Goal: Task Accomplishment & Management: Use online tool/utility

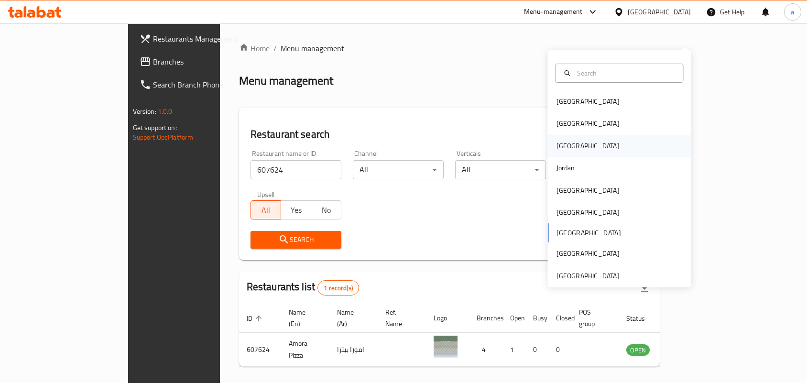
scroll to position [25, 0]
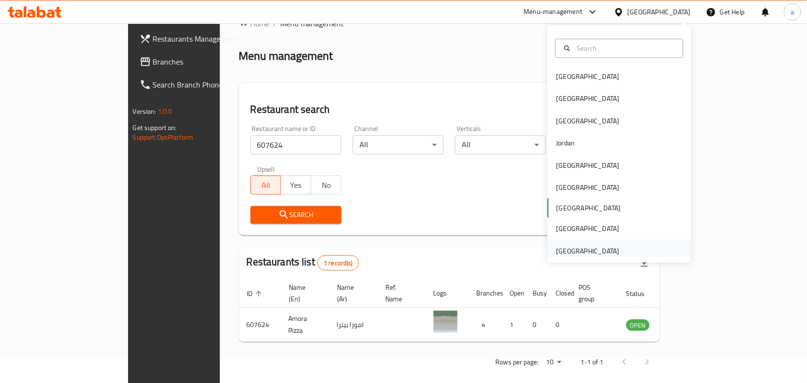
click at [572, 255] on div "[GEOGRAPHIC_DATA]" at bounding box center [587, 251] width 63 height 11
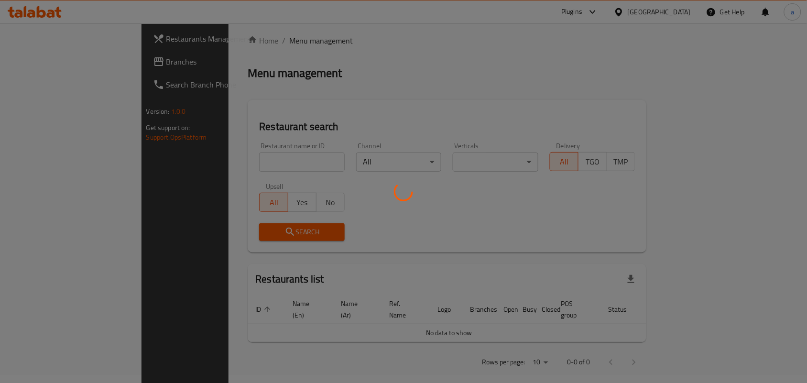
scroll to position [25, 0]
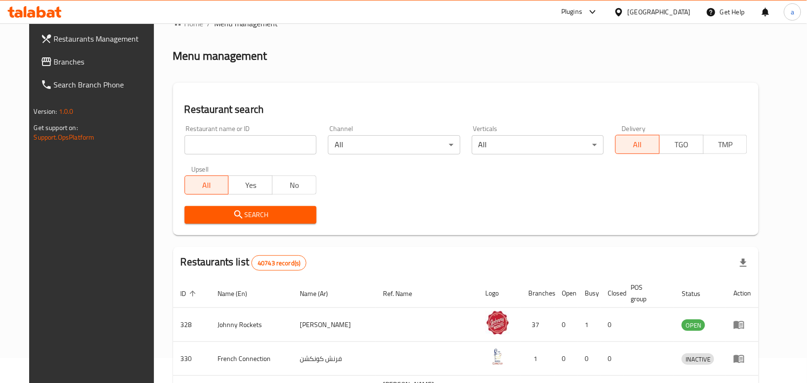
click at [65, 60] on span "Branches" at bounding box center [105, 61] width 102 height 11
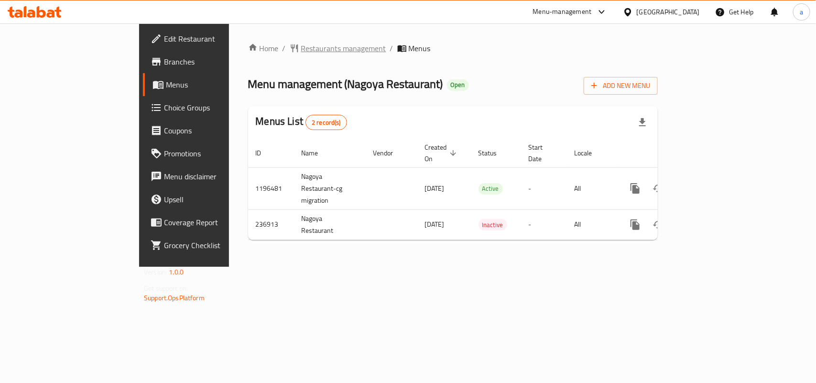
click at [301, 44] on span "Restaurants management" at bounding box center [343, 48] width 85 height 11
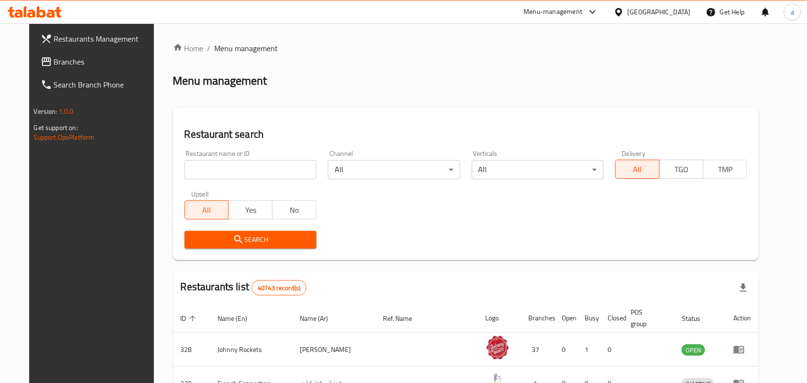
click at [233, 168] on input "search" at bounding box center [250, 169] width 132 height 19
paste input "626674"
type input "626674"
click button "Search" at bounding box center [250, 240] width 132 height 18
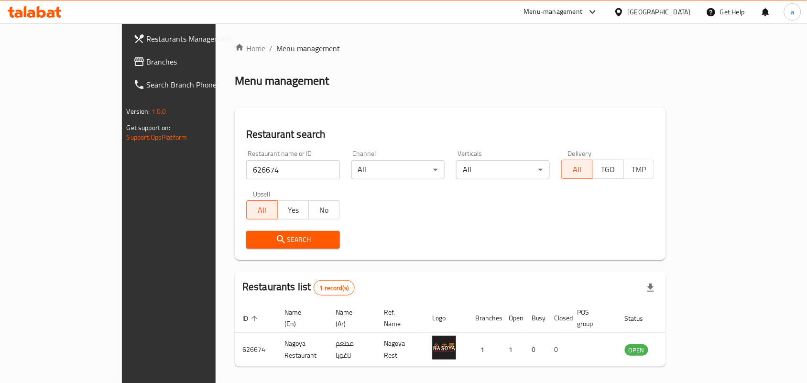
click at [525, 211] on div "Restaurant name or ID 626674 Restaurant name or ID Channel All ​ Verticals All …" at bounding box center [450, 199] width 420 height 110
click at [644, 8] on div "[GEOGRAPHIC_DATA]" at bounding box center [658, 12] width 63 height 11
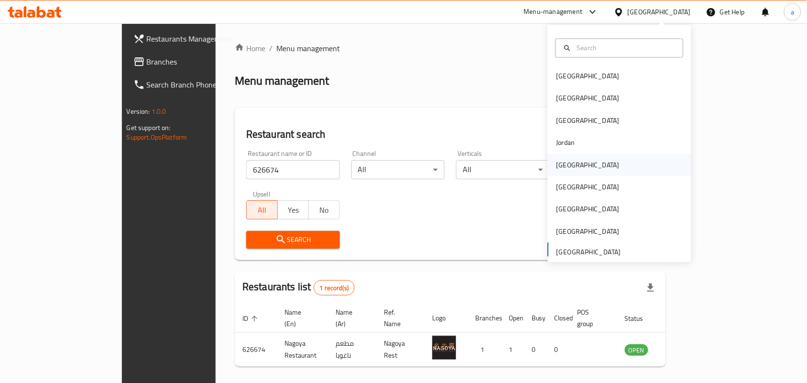
click at [579, 166] on div "Kuwait" at bounding box center [619, 165] width 143 height 22
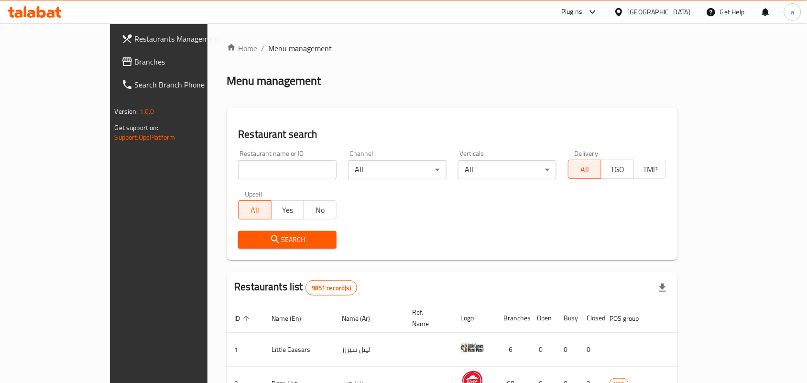
click at [135, 60] on span "Branches" at bounding box center [186, 61] width 102 height 11
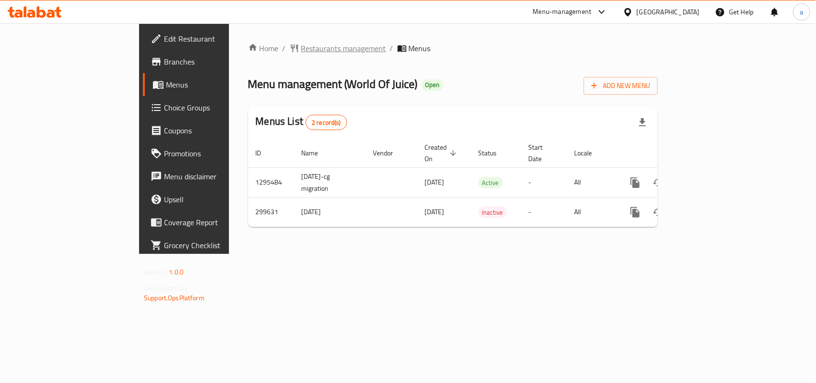
click at [301, 45] on span "Restaurants management" at bounding box center [343, 48] width 85 height 11
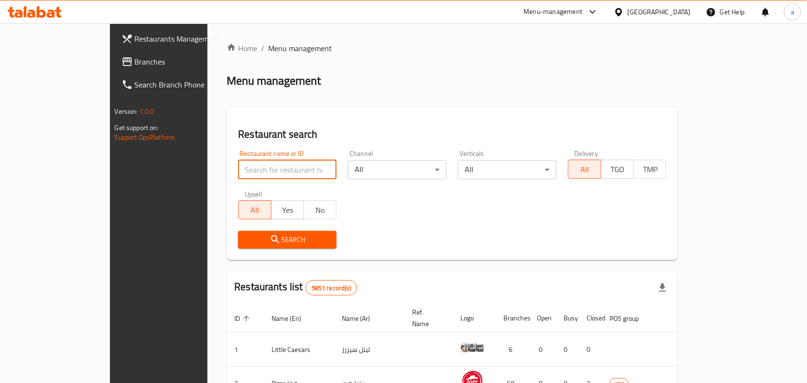
click at [238, 171] on input "search" at bounding box center [287, 169] width 98 height 19
paste input "628582"
type input "628582"
click button "Search" at bounding box center [287, 240] width 98 height 18
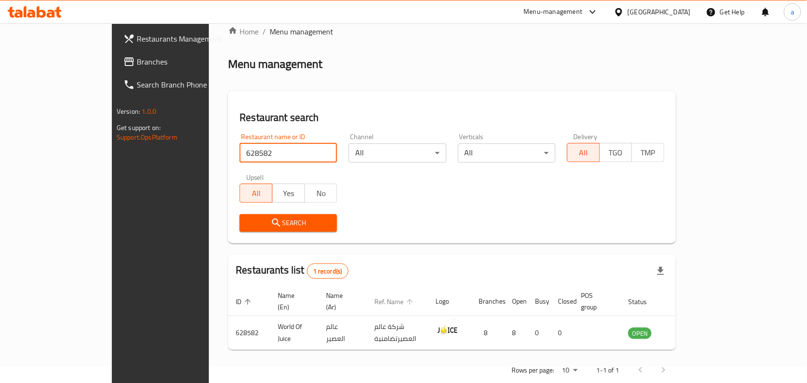
scroll to position [25, 0]
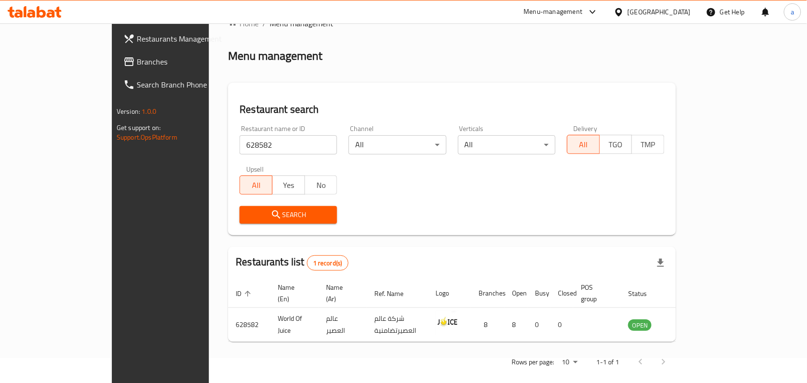
click at [674, 13] on div "Kuwait" at bounding box center [658, 12] width 63 height 11
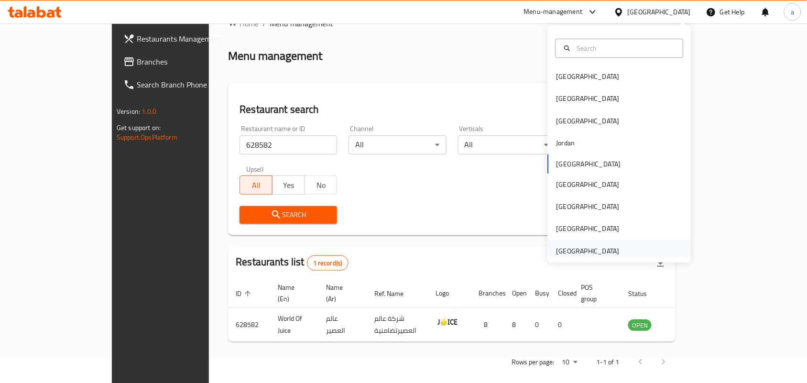
click at [585, 250] on div "[GEOGRAPHIC_DATA]" at bounding box center [587, 251] width 63 height 11
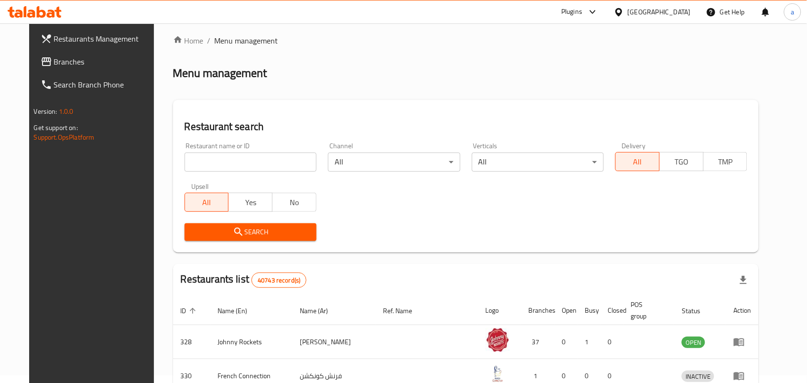
scroll to position [25, 0]
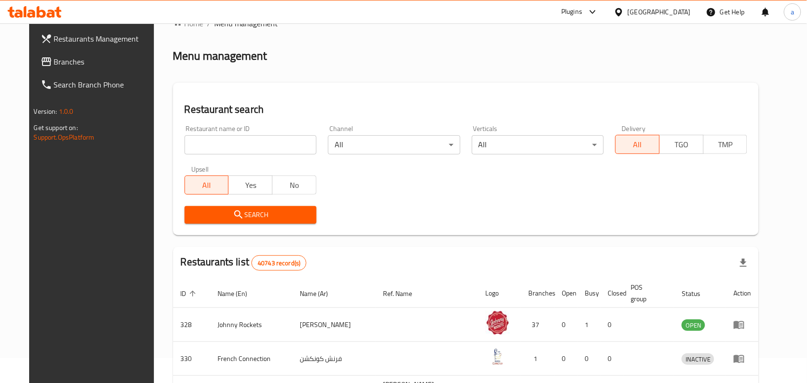
click at [60, 66] on span "Branches" at bounding box center [105, 61] width 102 height 11
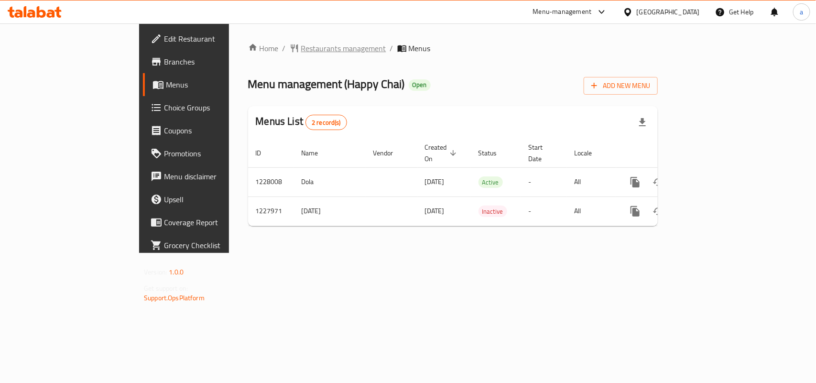
click at [301, 46] on span "Restaurants management" at bounding box center [343, 48] width 85 height 11
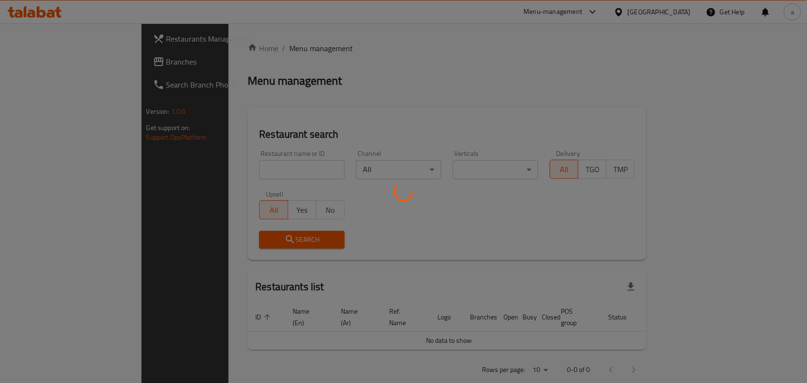
click at [219, 167] on div at bounding box center [403, 191] width 807 height 383
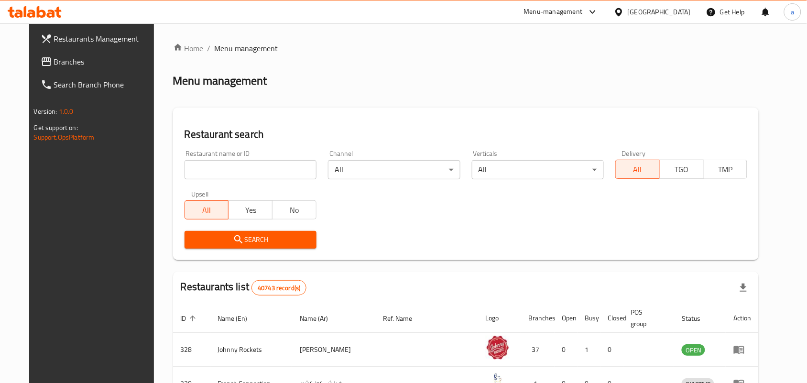
click at [219, 167] on input "search" at bounding box center [250, 169] width 132 height 19
paste input "676292"
type input "676292"
click button "Search" at bounding box center [250, 240] width 132 height 18
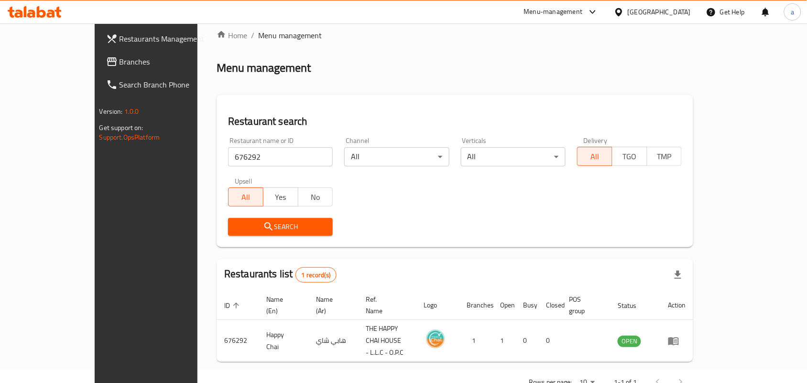
scroll to position [25, 0]
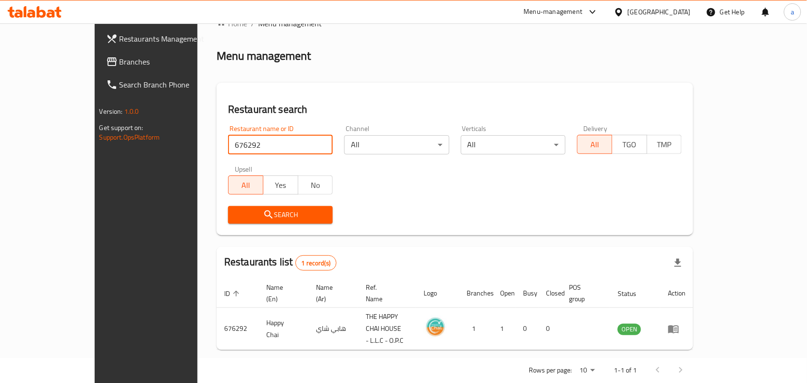
click at [119, 61] on span "Branches" at bounding box center [170, 61] width 102 height 11
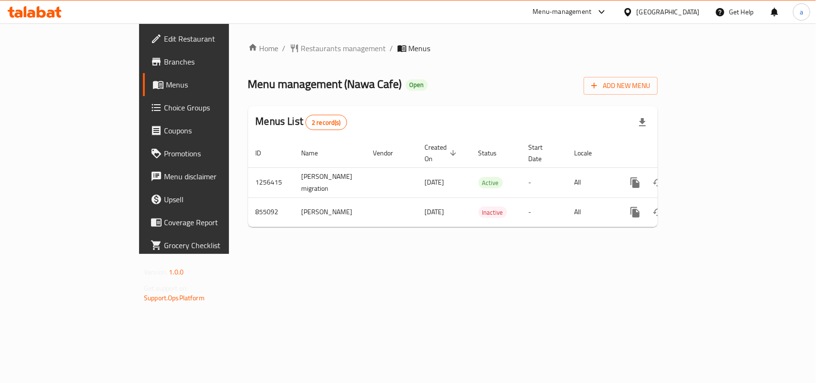
click at [301, 48] on span "Restaurants management" at bounding box center [343, 48] width 85 height 11
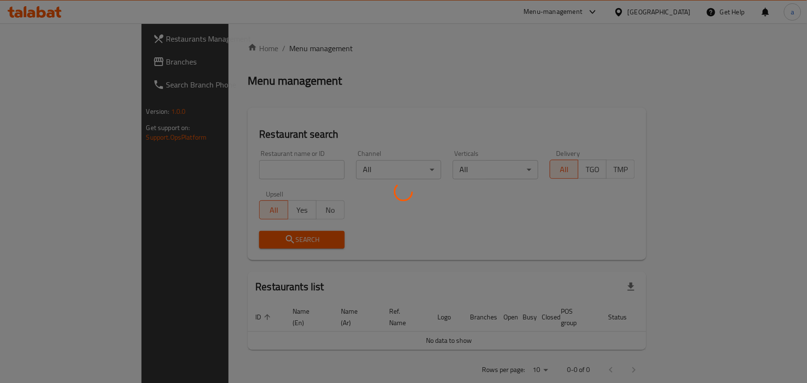
click at [223, 168] on div at bounding box center [403, 191] width 807 height 383
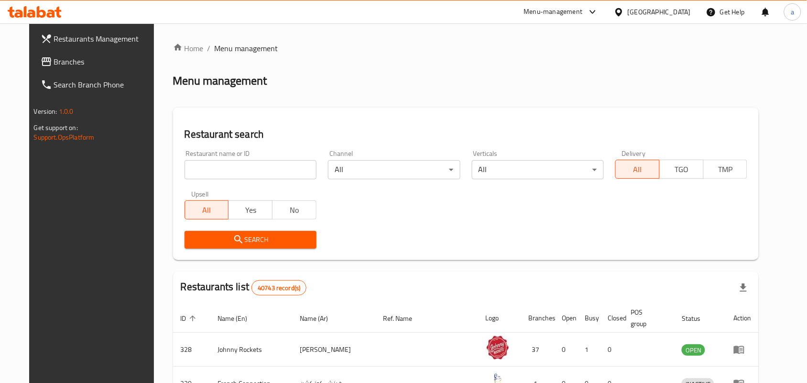
click at [224, 168] on input "search" at bounding box center [250, 169] width 132 height 19
paste input "656570"
type input "656570"
click button "Search" at bounding box center [250, 240] width 132 height 18
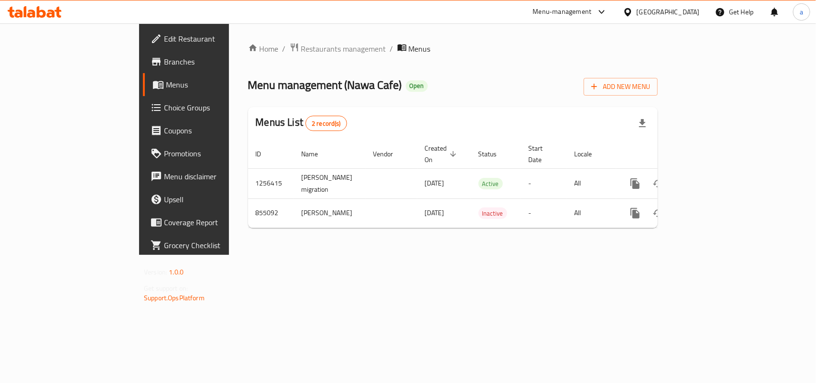
click at [164, 103] on span "Choice Groups" at bounding box center [216, 107] width 104 height 11
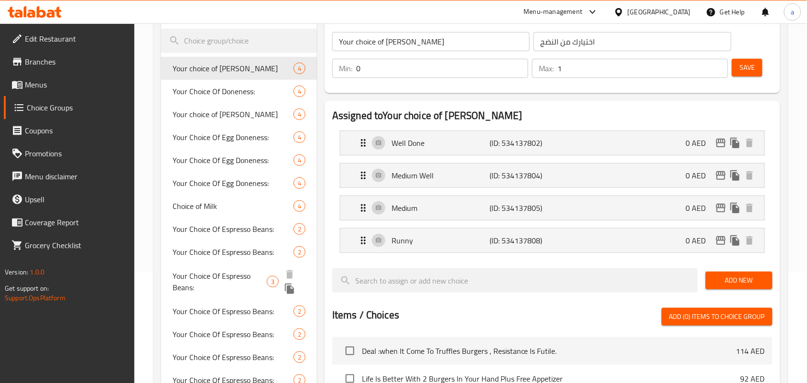
scroll to position [60, 0]
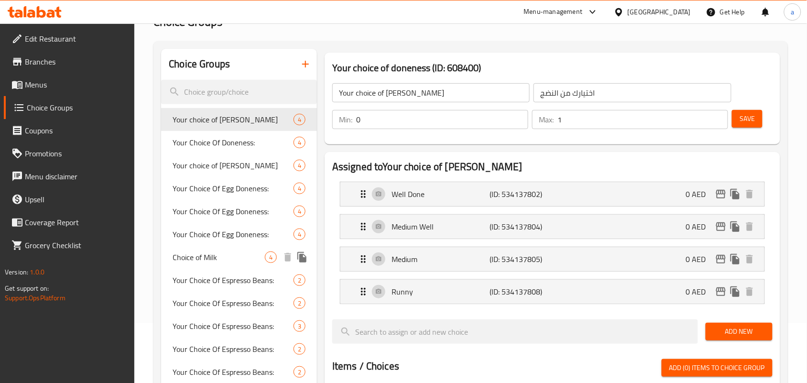
click at [202, 263] on span "Choice of Milk" at bounding box center [219, 256] width 92 height 11
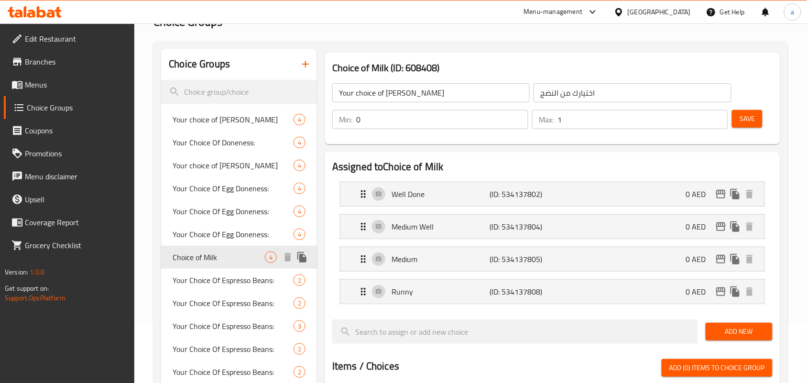
type input "Choice of Milk"
type input "اختيار الحليب"
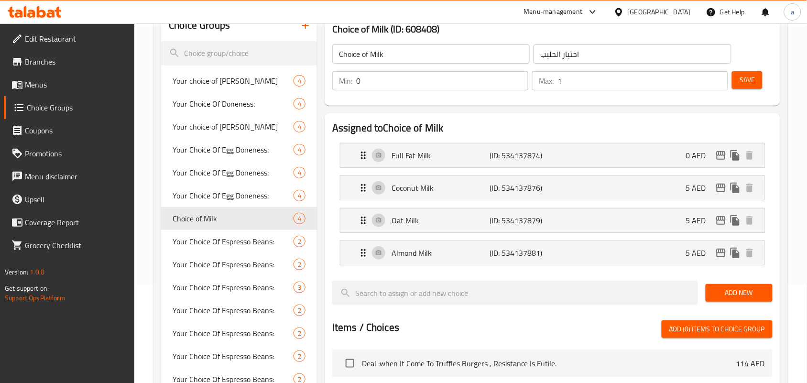
scroll to position [119, 0]
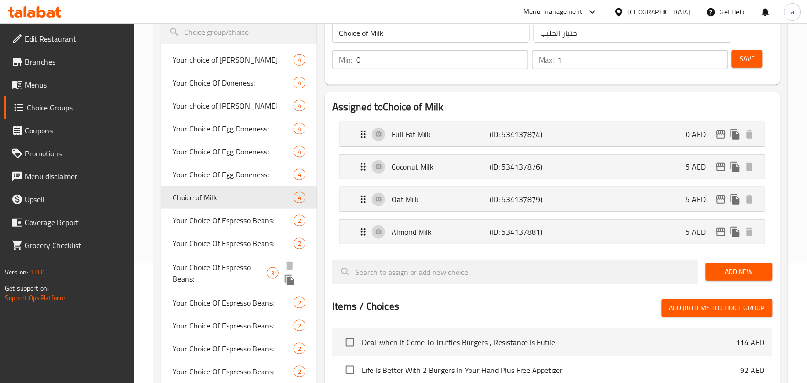
click at [219, 274] on span "Your Choice Of Espresso Beans:" at bounding box center [220, 272] width 94 height 23
type input "Your Choice Of Espresso Beans:"
type input "إختيارك من حبوب الإسبريسو:"
type input "1"
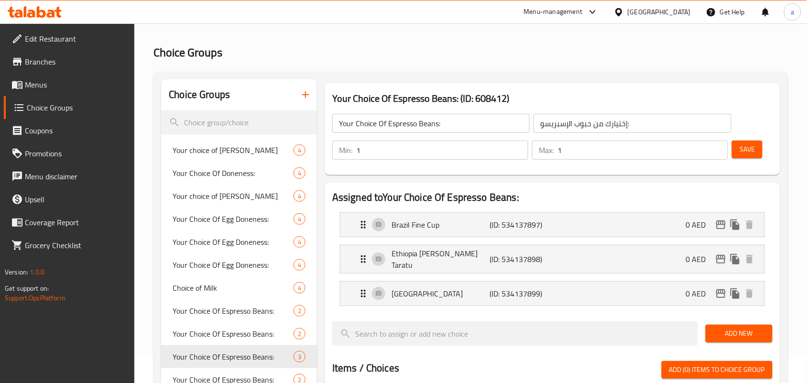
scroll to position [0, 0]
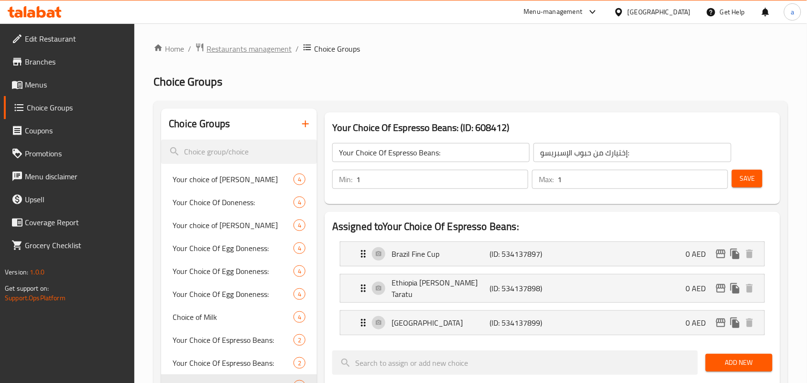
click at [227, 44] on span "Restaurants management" at bounding box center [248, 48] width 85 height 11
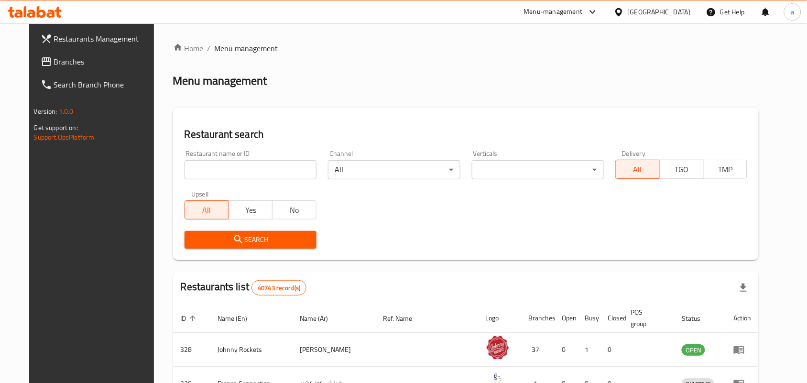
click at [94, 70] on link "Branches" at bounding box center [98, 61] width 131 height 23
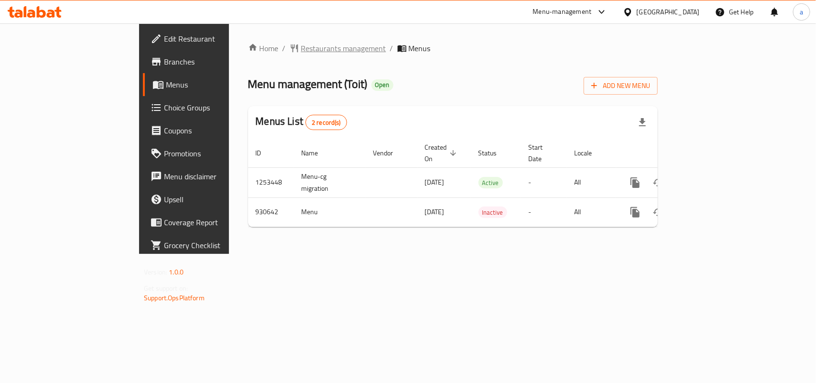
click at [301, 51] on span "Restaurants management" at bounding box center [343, 48] width 85 height 11
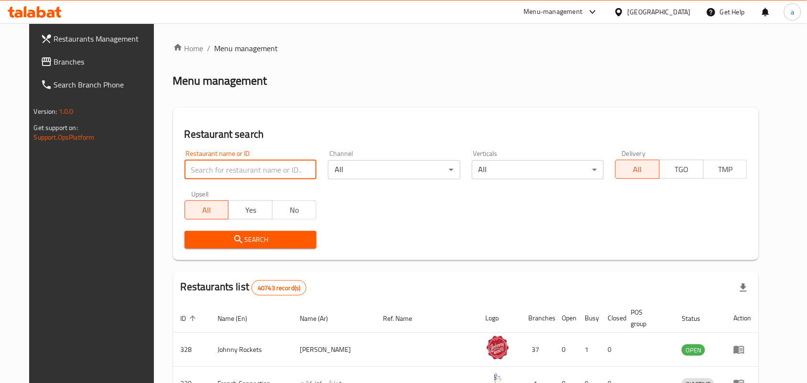
click at [240, 162] on input "search" at bounding box center [250, 169] width 132 height 19
paste input "658880"
type input "658880"
click button "Search" at bounding box center [250, 240] width 132 height 18
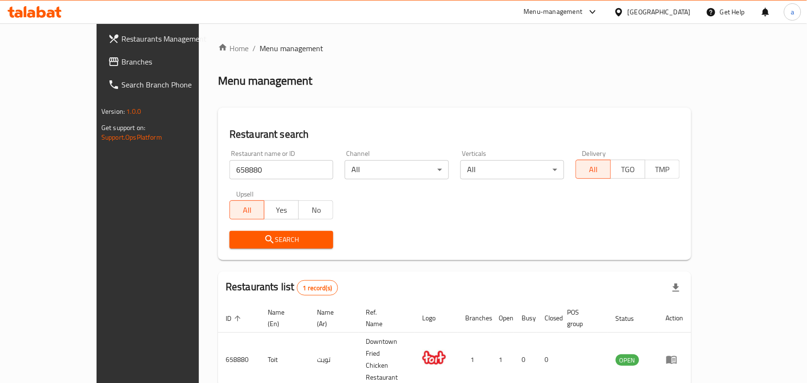
click at [636, 18] on div "[GEOGRAPHIC_DATA]" at bounding box center [652, 11] width 92 height 23
click at [644, 18] on div "[GEOGRAPHIC_DATA]" at bounding box center [652, 11] width 92 height 23
click at [651, 5] on div "[GEOGRAPHIC_DATA]" at bounding box center [652, 11] width 92 height 23
click at [651, 7] on div "[GEOGRAPHIC_DATA]" at bounding box center [658, 12] width 63 height 11
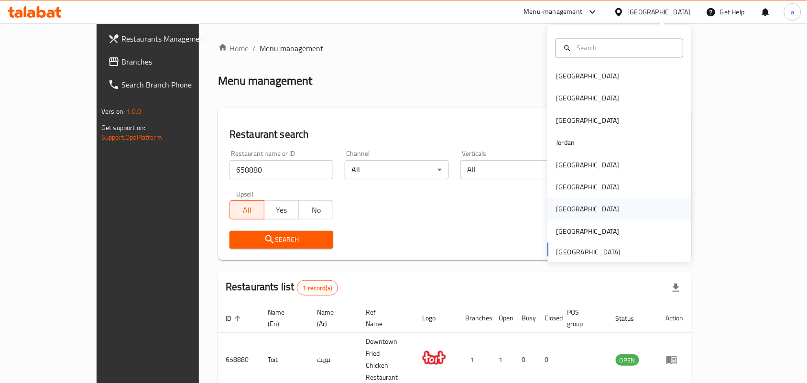
click at [566, 206] on div "Qatar" at bounding box center [588, 209] width 78 height 22
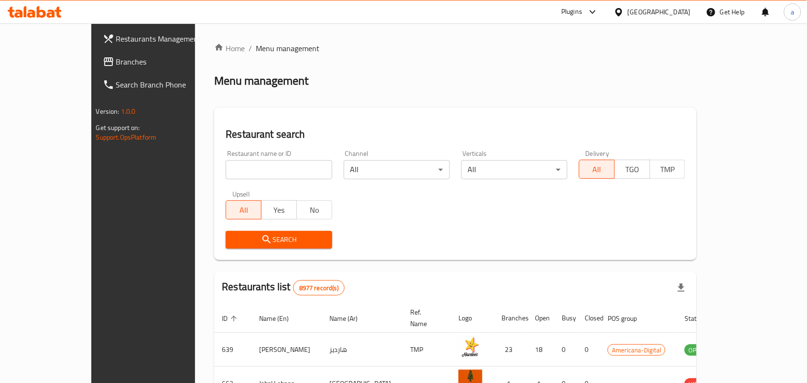
click at [116, 60] on span "Branches" at bounding box center [167, 61] width 102 height 11
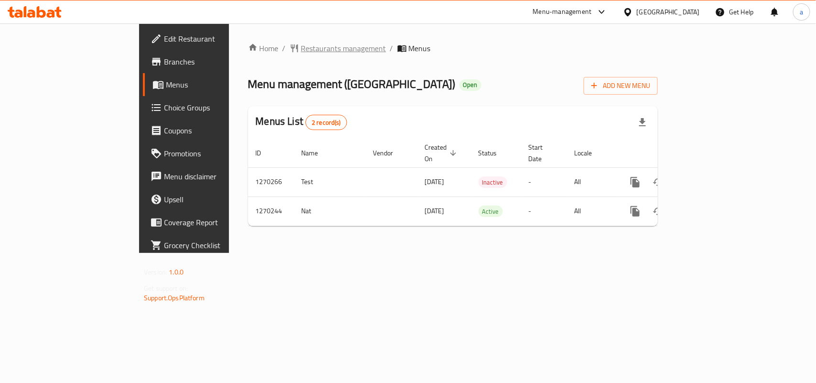
click at [301, 46] on span "Restaurants management" at bounding box center [343, 48] width 85 height 11
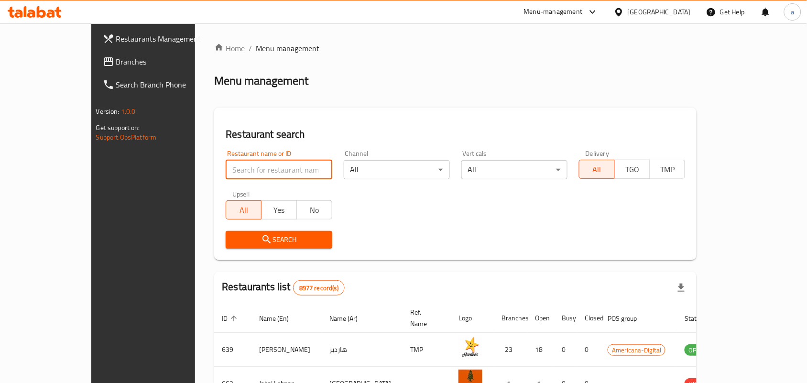
click at [226, 169] on input "search" at bounding box center [279, 169] width 106 height 19
paste input "689092"
type input "689092"
click button "Search" at bounding box center [279, 240] width 106 height 18
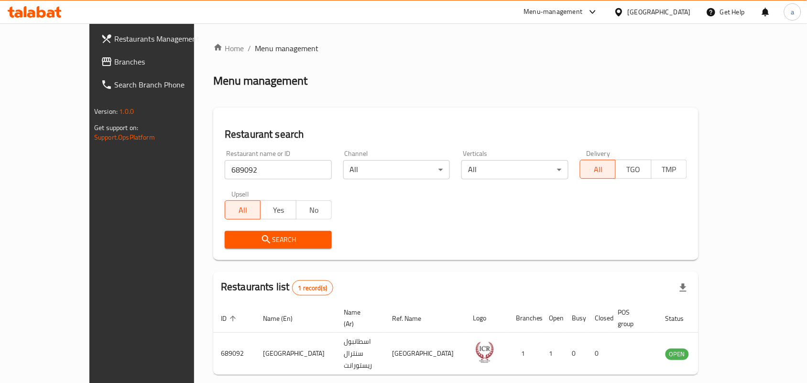
click at [687, 7] on div "Qatar" at bounding box center [658, 12] width 63 height 11
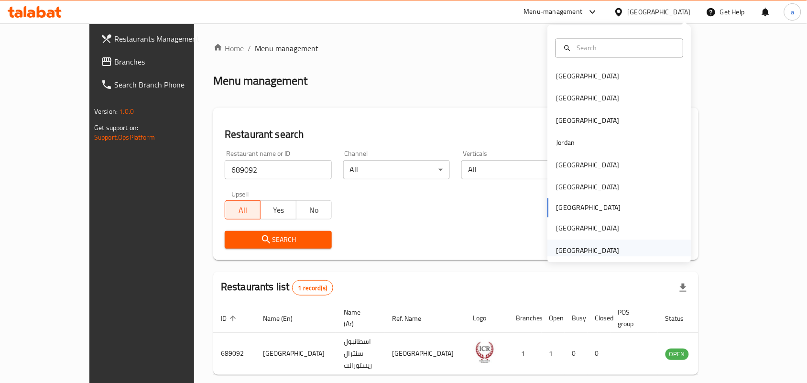
click at [562, 252] on div "[GEOGRAPHIC_DATA]" at bounding box center [587, 250] width 63 height 11
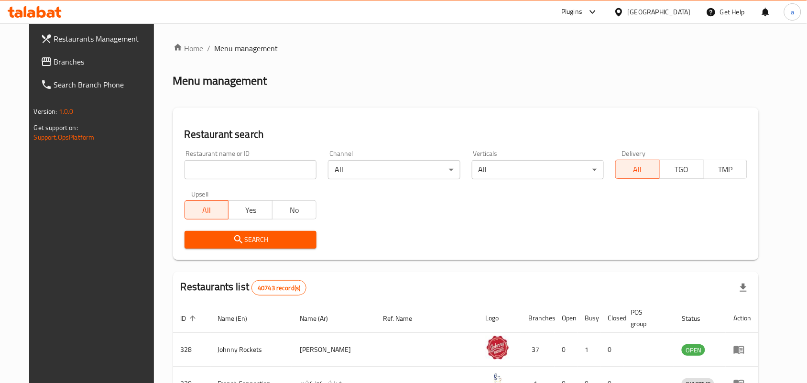
drag, startPoint x: 41, startPoint y: 60, endPoint x: 36, endPoint y: 63, distance: 5.6
click at [54, 60] on span "Branches" at bounding box center [105, 61] width 102 height 11
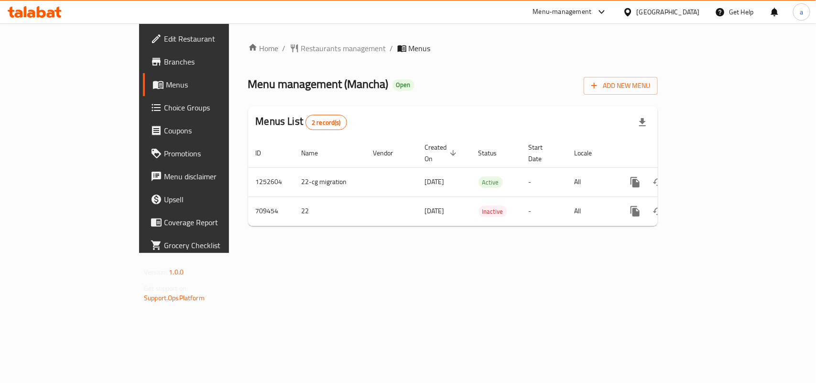
click at [301, 51] on span "Restaurants management" at bounding box center [343, 48] width 85 height 11
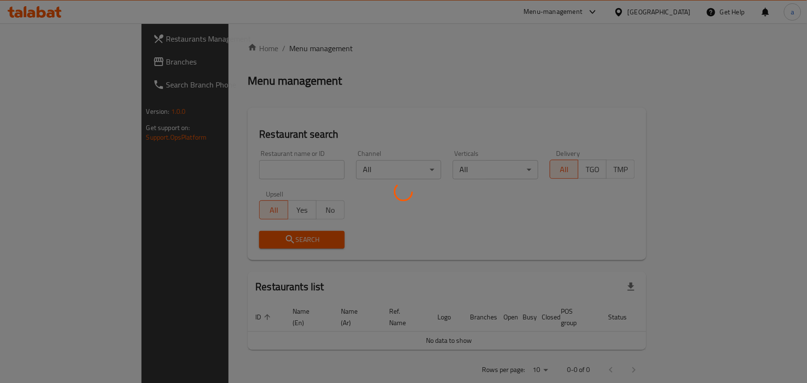
click at [269, 173] on div at bounding box center [403, 191] width 807 height 383
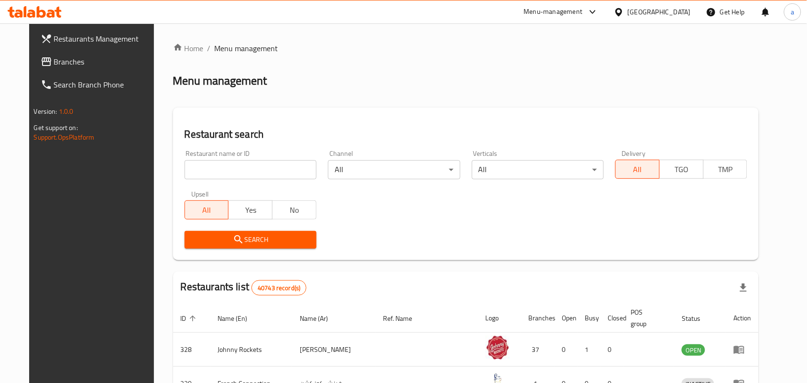
click at [269, 173] on input "search" at bounding box center [250, 169] width 132 height 19
paste input "644964"
type input "644964"
click button "Search" at bounding box center [250, 240] width 132 height 18
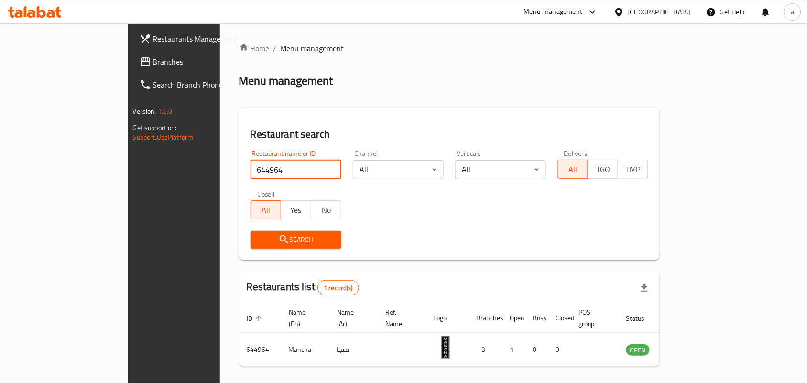
scroll to position [25, 0]
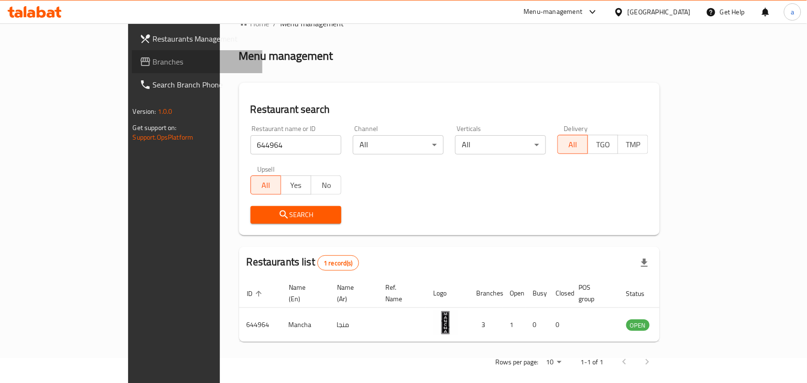
click at [153, 59] on span "Branches" at bounding box center [204, 61] width 102 height 11
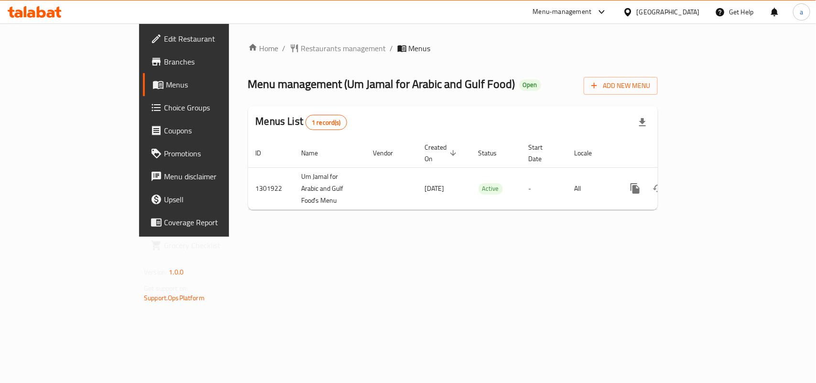
click at [255, 39] on div "Home / Restaurants management / Menus Menu management ( Um Jamal for Arabic and…" at bounding box center [453, 129] width 448 height 213
click at [257, 55] on div "Home / Restaurants management / Menus Menu management ( Um Jamal for Arabic and…" at bounding box center [453, 130] width 410 height 175
click at [301, 49] on span "Restaurants management" at bounding box center [343, 48] width 85 height 11
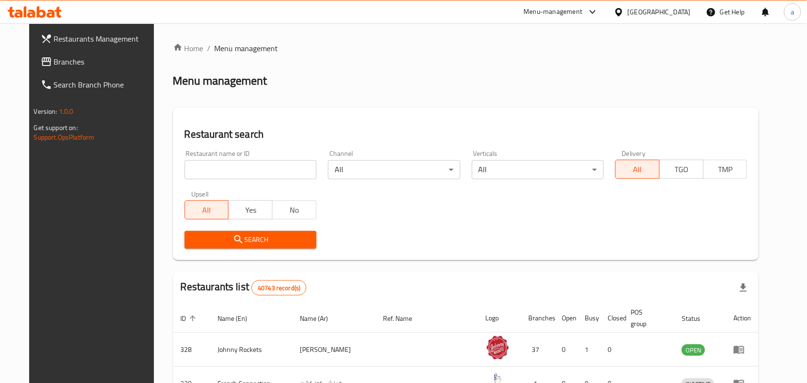
click at [236, 166] on input "search" at bounding box center [250, 169] width 132 height 19
paste input "702018"
type input "702018"
click button "Search" at bounding box center [250, 240] width 132 height 18
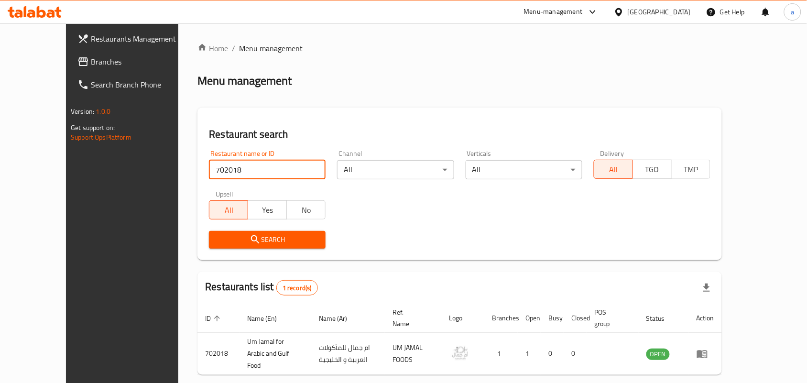
click at [672, 15] on div "[GEOGRAPHIC_DATA]" at bounding box center [658, 12] width 63 height 11
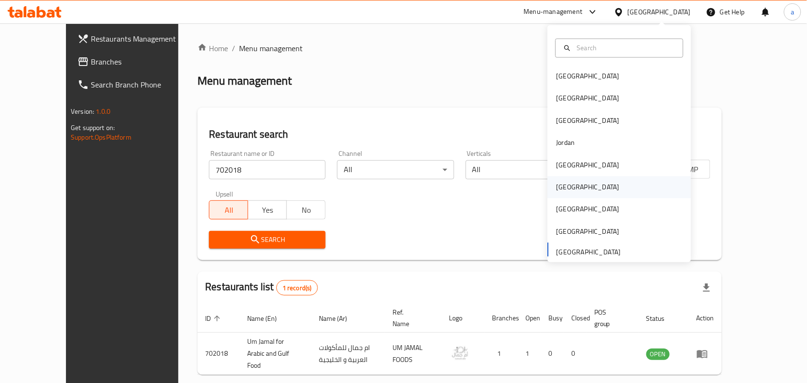
click at [570, 185] on div "Oman" at bounding box center [588, 187] width 78 height 22
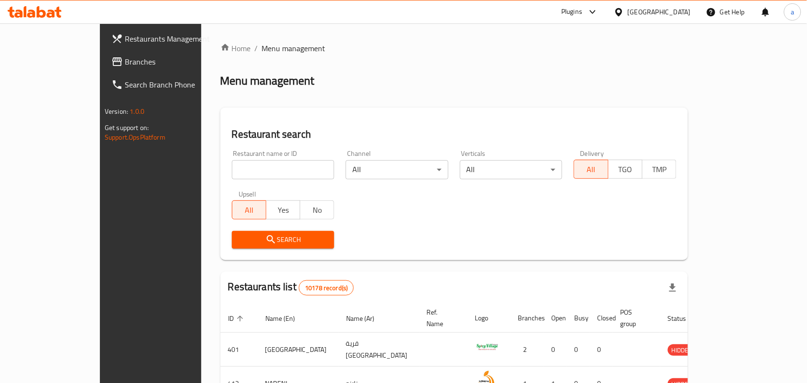
click at [125, 62] on span "Branches" at bounding box center [176, 61] width 102 height 11
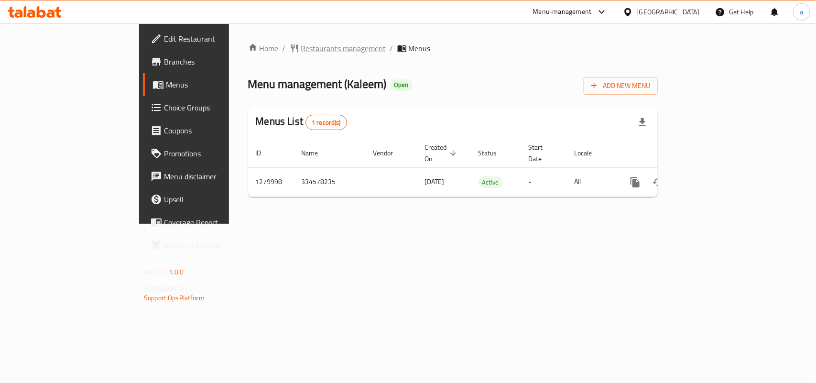
click at [301, 44] on span "Restaurants management" at bounding box center [343, 48] width 85 height 11
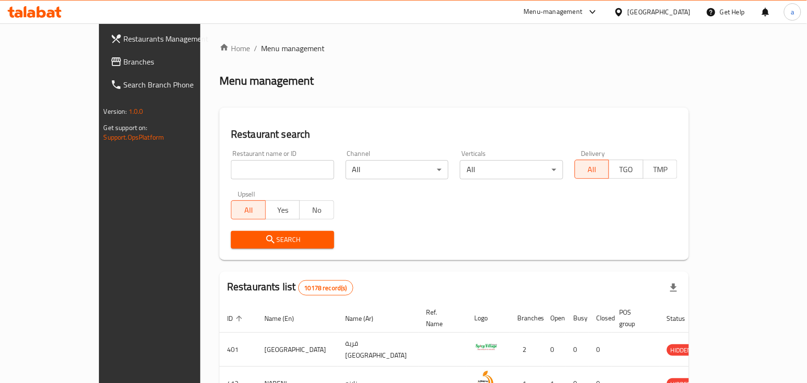
click at [231, 173] on input "search" at bounding box center [282, 169] width 103 height 19
paste input "693582"
type input "693582"
click button "Search" at bounding box center [282, 240] width 103 height 18
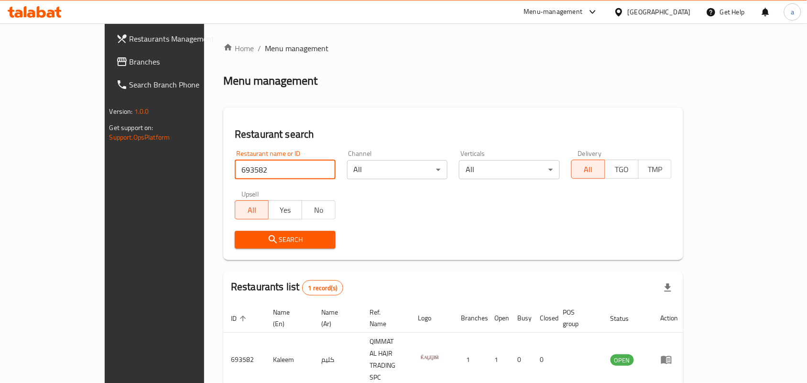
click at [689, 8] on div "Oman" at bounding box center [658, 12] width 63 height 11
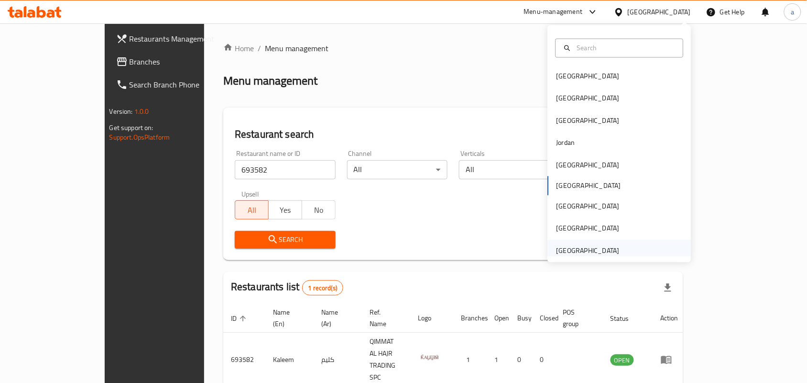
click at [570, 252] on div "[GEOGRAPHIC_DATA]" at bounding box center [587, 250] width 63 height 11
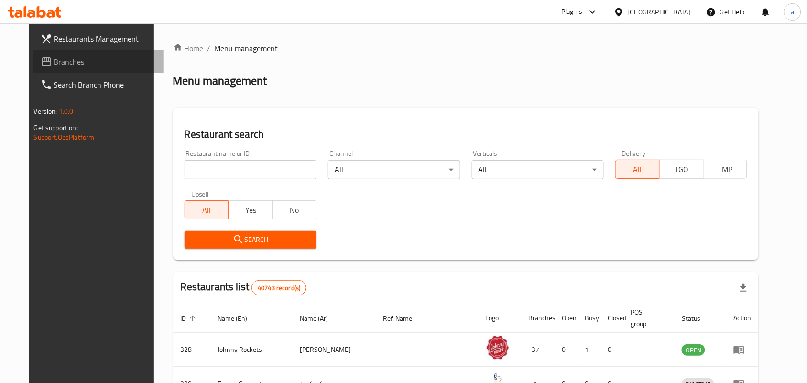
click at [67, 62] on span "Branches" at bounding box center [105, 61] width 102 height 11
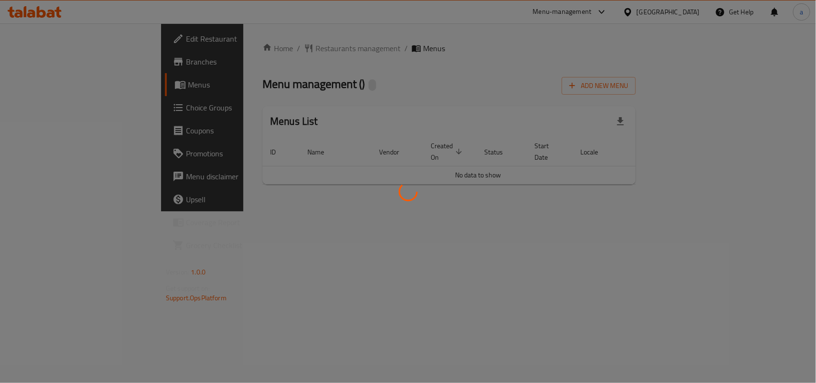
click at [269, 53] on div at bounding box center [408, 191] width 816 height 383
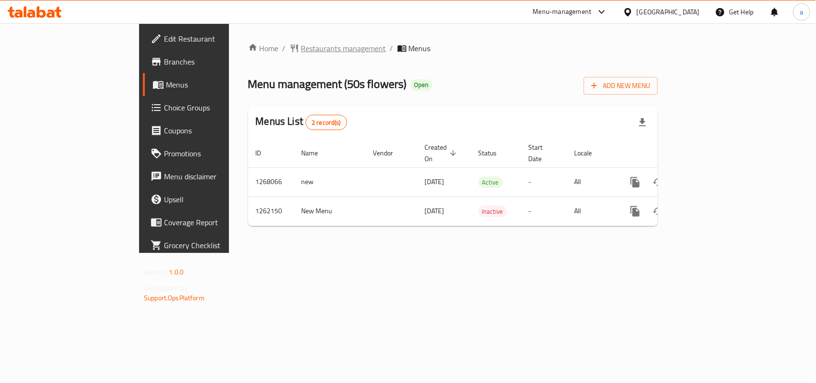
click at [301, 46] on span "Restaurants management" at bounding box center [343, 48] width 85 height 11
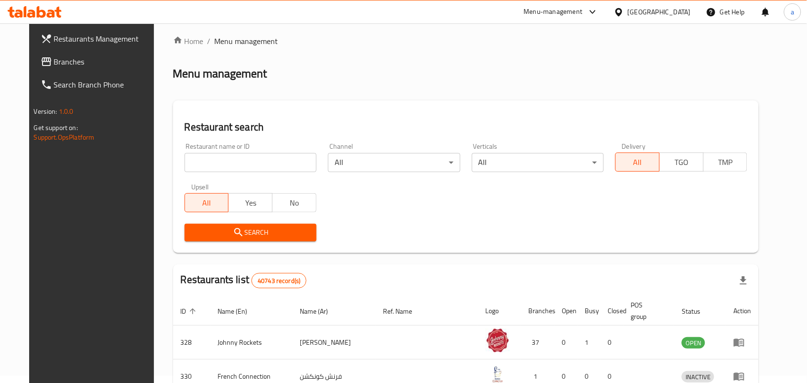
scroll to position [8, 0]
click at [223, 159] on input "search" at bounding box center [250, 161] width 132 height 19
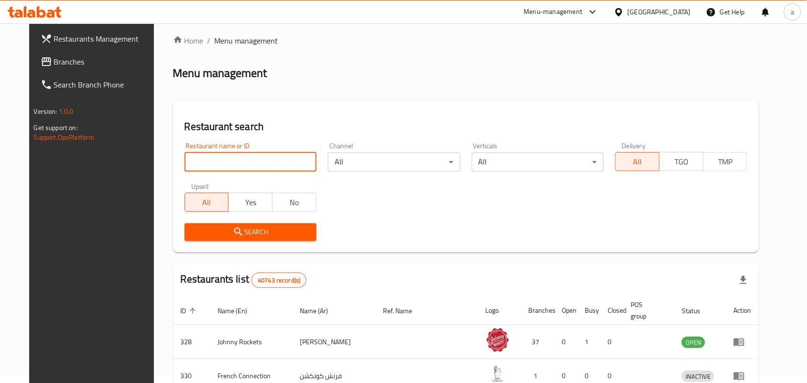
paste input "685143"
type input "685143"
click button "Search" at bounding box center [250, 232] width 132 height 18
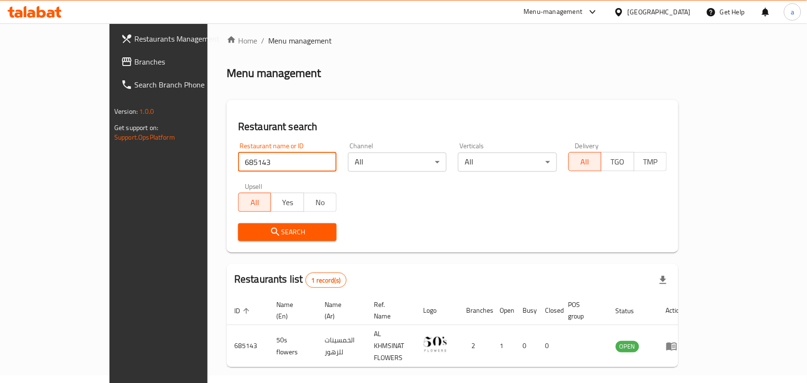
click at [113, 69] on link "Branches" at bounding box center [178, 61] width 131 height 23
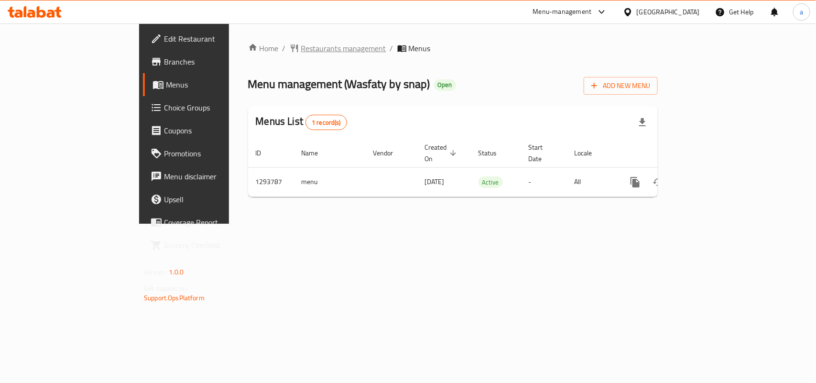
click at [301, 50] on span "Restaurants management" at bounding box center [343, 48] width 85 height 11
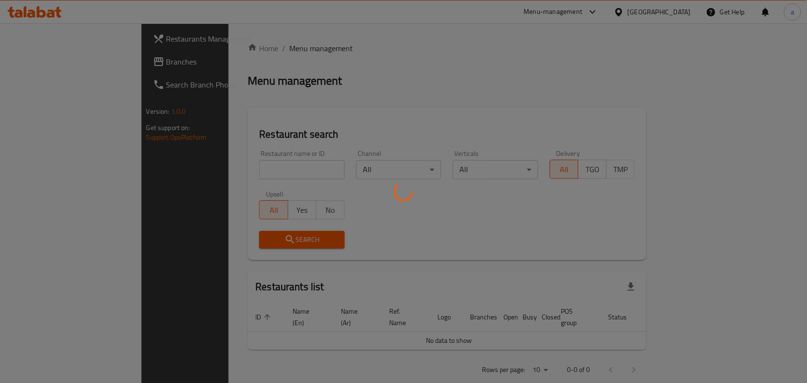
click at [233, 168] on div at bounding box center [403, 191] width 807 height 383
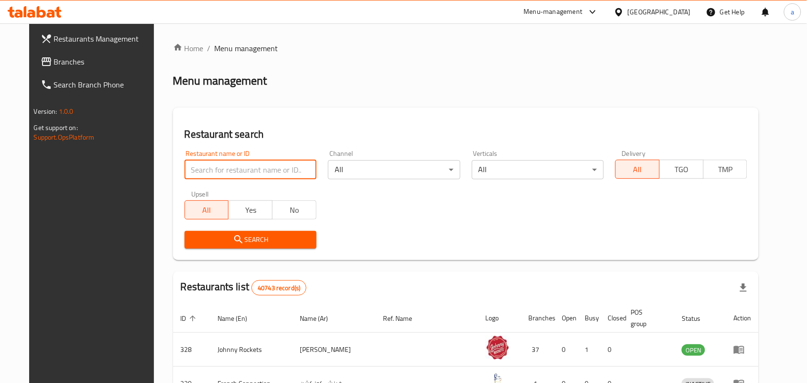
click at [233, 168] on input "search" at bounding box center [250, 169] width 132 height 19
paste input "699677"
type input "699677"
click button "Search" at bounding box center [250, 240] width 132 height 18
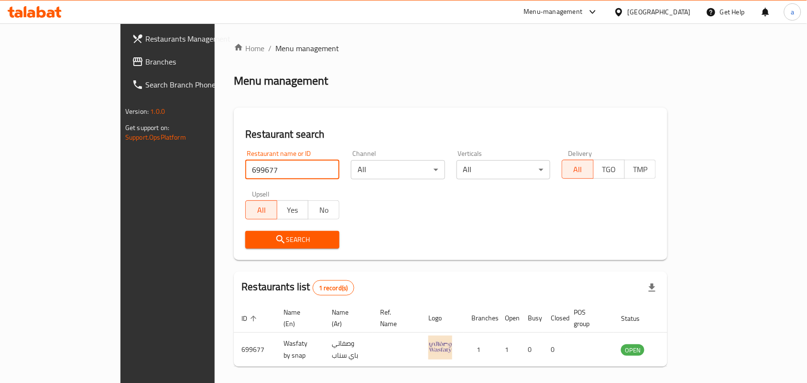
click at [145, 64] on span "Branches" at bounding box center [196, 61] width 102 height 11
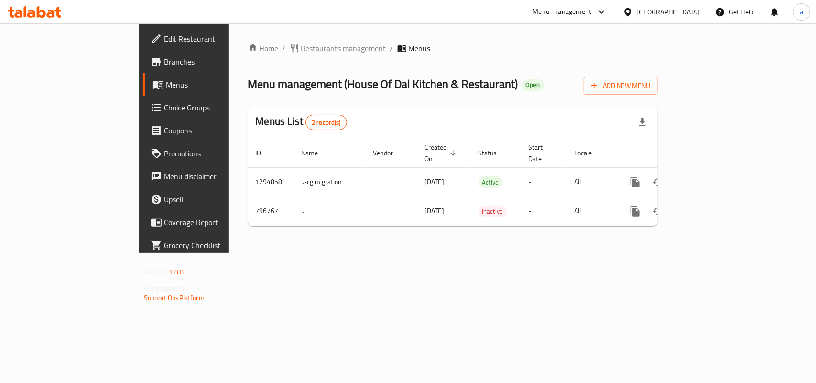
click at [301, 53] on span "Restaurants management" at bounding box center [343, 48] width 85 height 11
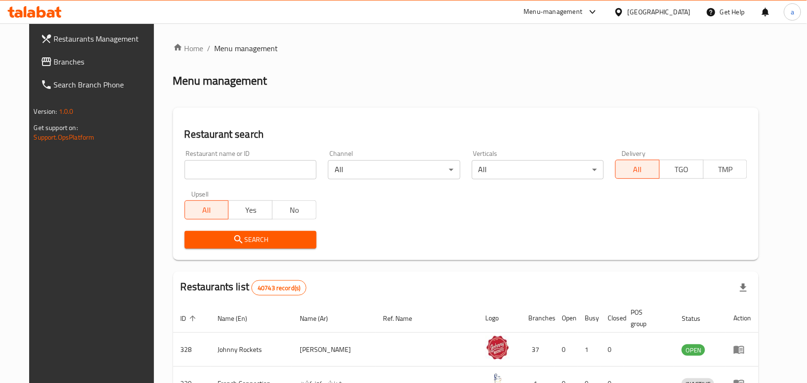
click at [230, 166] on input "search" at bounding box center [250, 169] width 132 height 19
paste input "653525"
type input "653525"
click button "Search" at bounding box center [250, 240] width 132 height 18
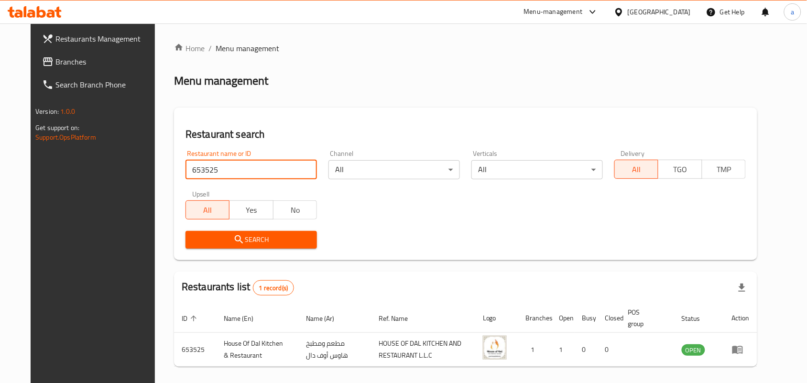
click at [62, 65] on span "Branches" at bounding box center [106, 61] width 102 height 11
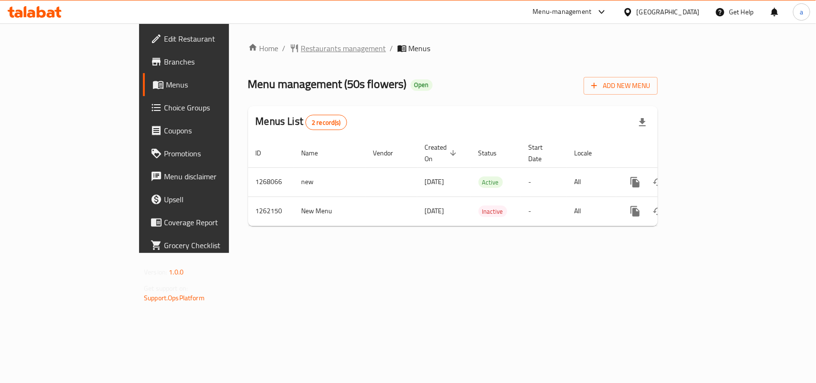
click at [301, 54] on span "Restaurants management" at bounding box center [343, 48] width 85 height 11
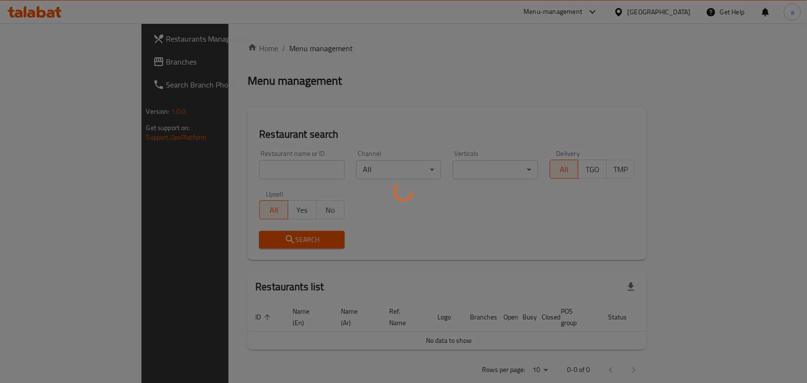
drag, startPoint x: 198, startPoint y: 181, endPoint x: 198, endPoint y: 175, distance: 5.3
click at [197, 180] on div at bounding box center [403, 191] width 807 height 383
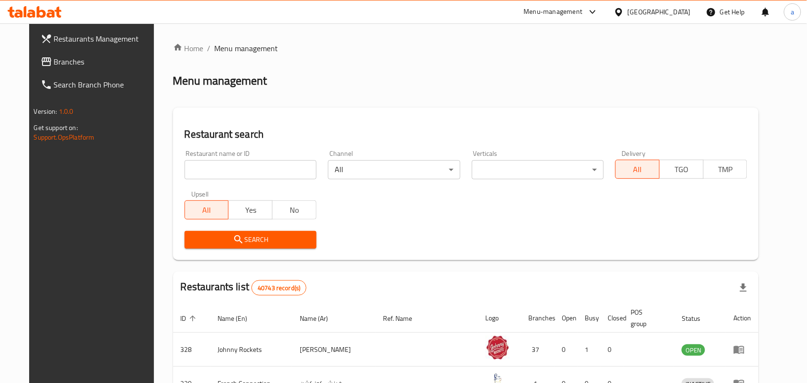
click at [217, 164] on input "search" at bounding box center [250, 169] width 132 height 19
paste input "685143"
type input "685143"
click button "Search" at bounding box center [250, 240] width 132 height 18
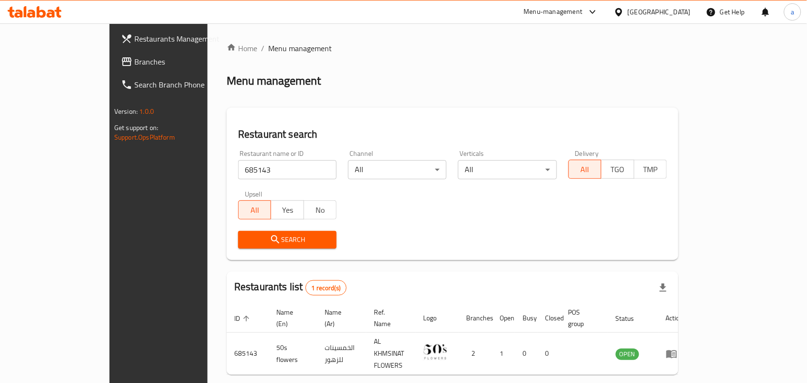
click at [674, 13] on div "[GEOGRAPHIC_DATA]" at bounding box center [658, 12] width 63 height 11
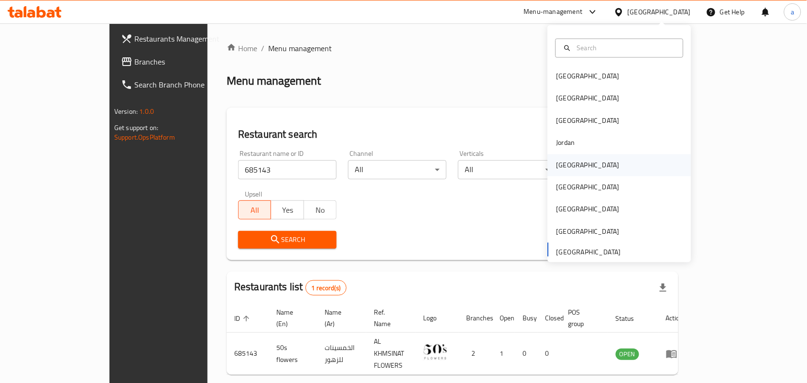
click at [562, 166] on div "Kuwait" at bounding box center [587, 165] width 63 height 11
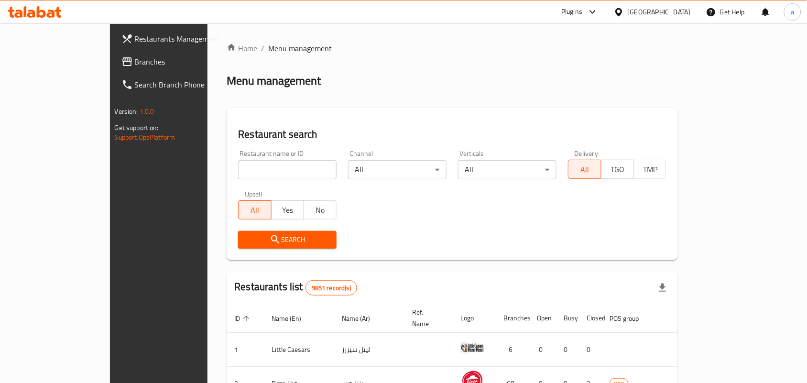
click at [135, 61] on span "Branches" at bounding box center [186, 61] width 102 height 11
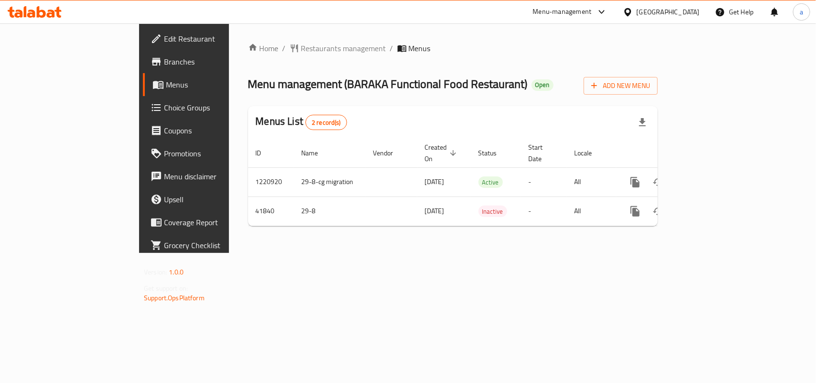
click at [263, 55] on div "Home / Restaurants management / Menus Menu management ( BARAKA Functional Food …" at bounding box center [453, 138] width 410 height 191
click at [301, 53] on span "Restaurants management" at bounding box center [343, 48] width 85 height 11
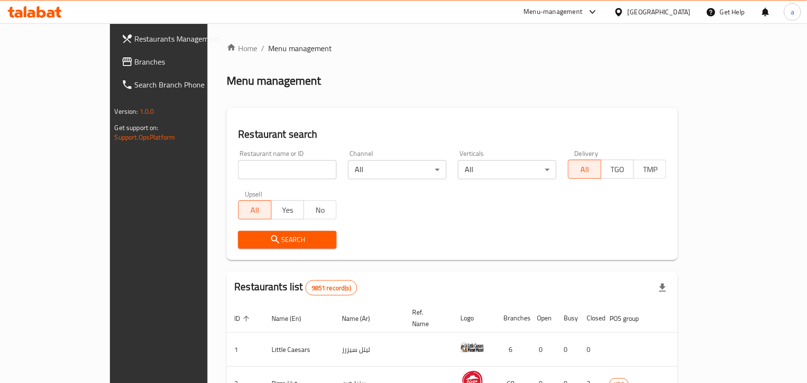
click at [273, 158] on div "Restaurant name or ID Restaurant name or ID" at bounding box center [287, 164] width 98 height 29
click at [269, 166] on input "search" at bounding box center [287, 169] width 98 height 19
paste input "21810"
type input "21810"
click button "Search" at bounding box center [287, 240] width 98 height 18
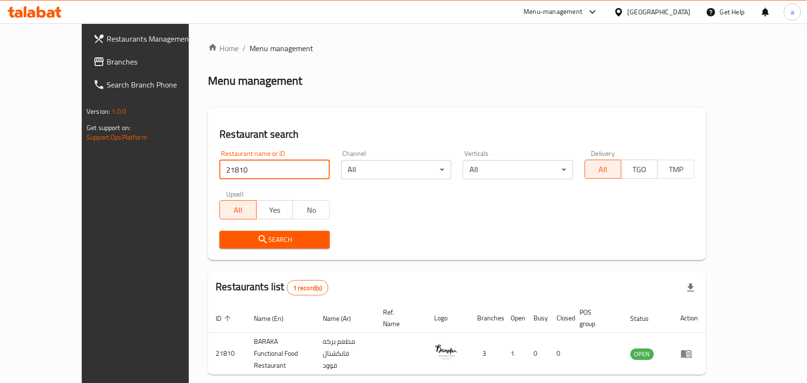
click at [671, 13] on div "[GEOGRAPHIC_DATA]" at bounding box center [658, 12] width 63 height 11
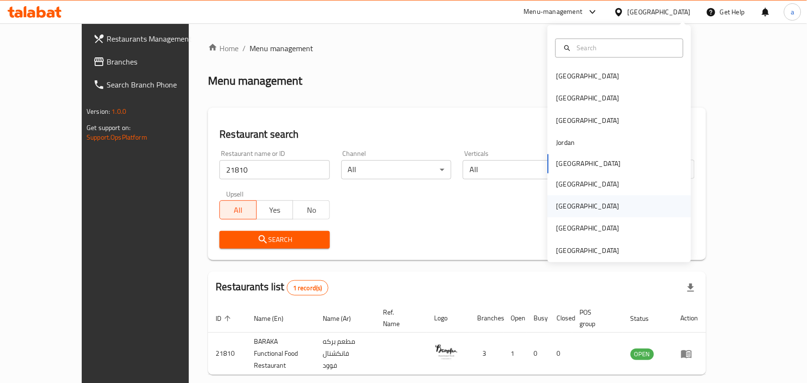
click at [589, 209] on div "[GEOGRAPHIC_DATA]" at bounding box center [619, 206] width 143 height 22
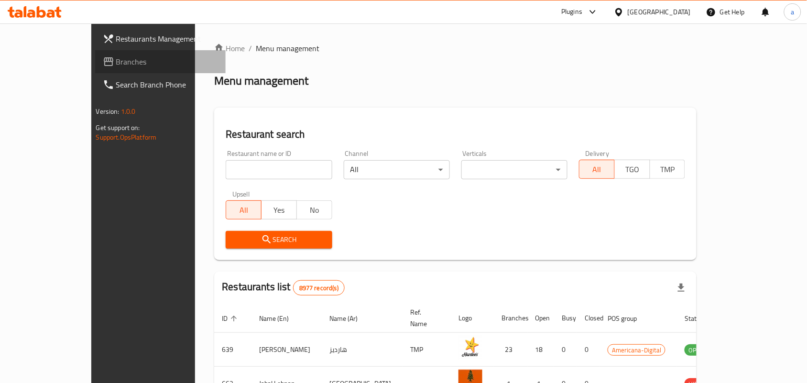
click at [116, 64] on span "Branches" at bounding box center [167, 61] width 102 height 11
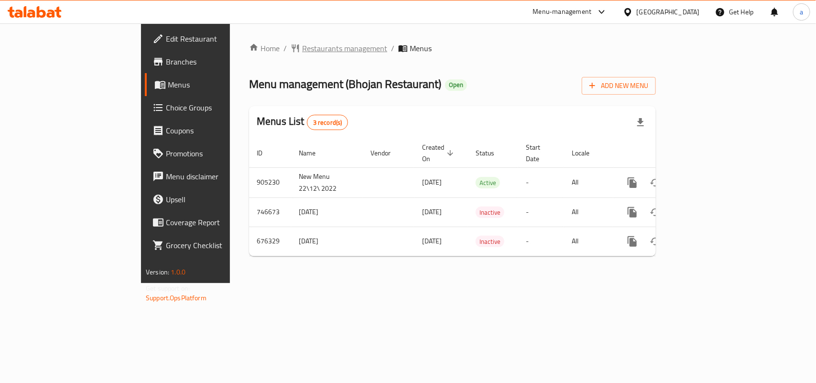
click at [302, 53] on span "Restaurants management" at bounding box center [344, 48] width 85 height 11
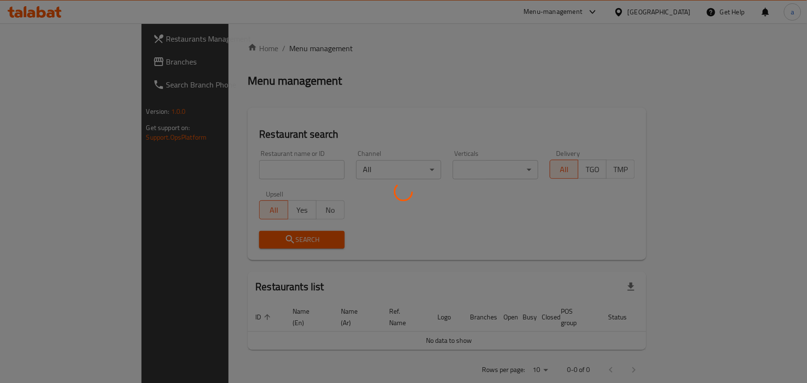
click at [241, 169] on div at bounding box center [403, 191] width 807 height 383
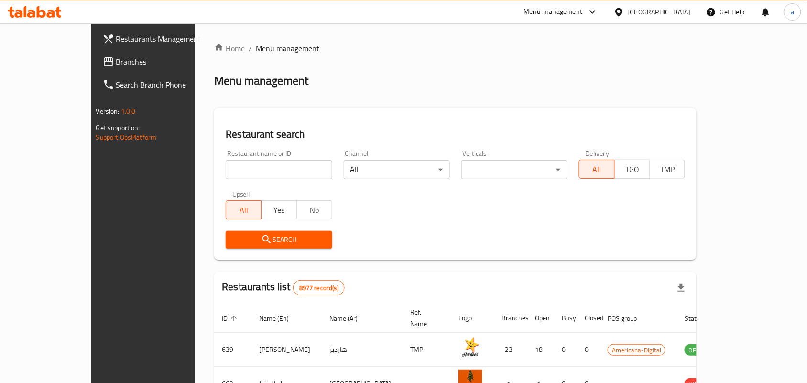
click at [241, 169] on input "search" at bounding box center [279, 169] width 106 height 19
paste input "602198"
type input "602198"
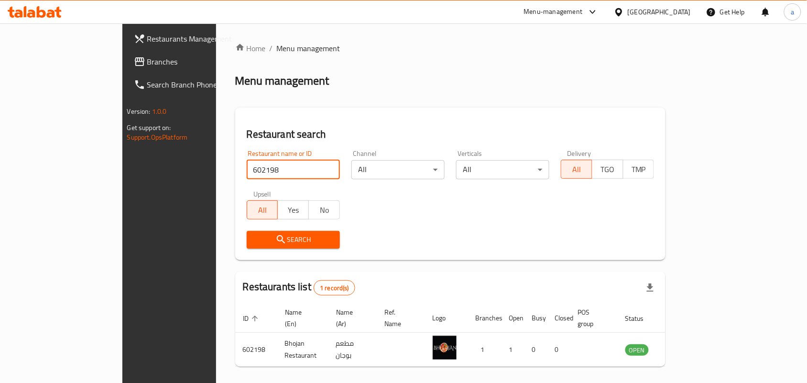
click at [627, 10] on div at bounding box center [621, 12] width 14 height 11
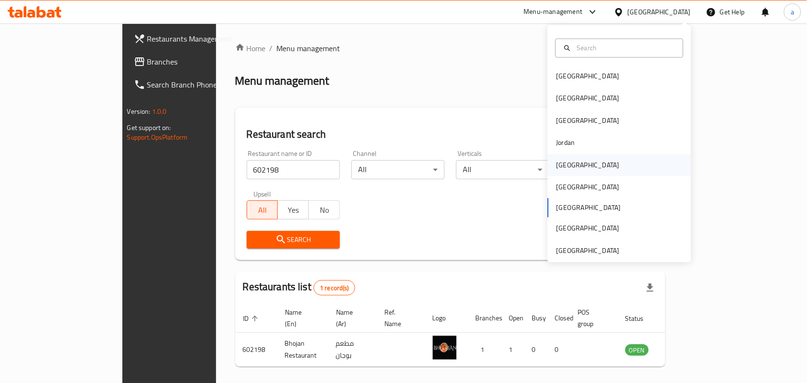
click at [567, 156] on div "[GEOGRAPHIC_DATA]" at bounding box center [588, 165] width 78 height 22
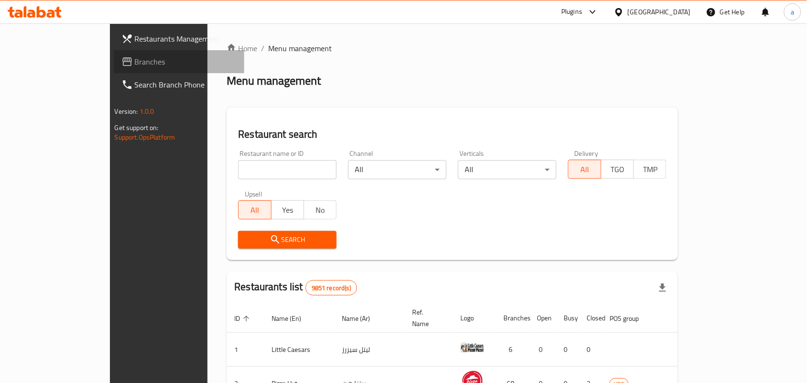
click at [135, 63] on span "Branches" at bounding box center [186, 61] width 102 height 11
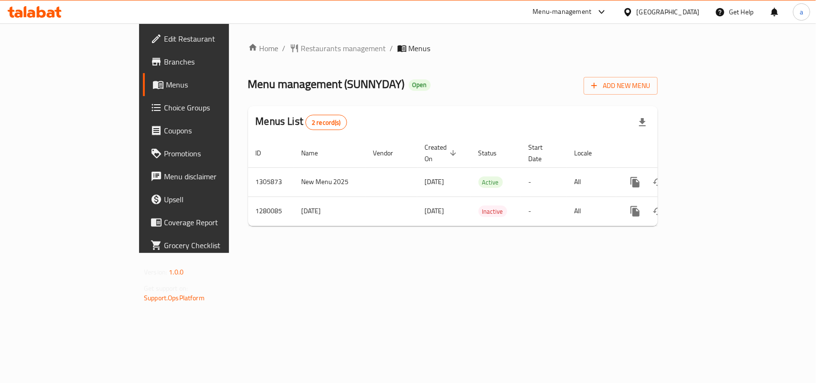
click at [301, 47] on span "Restaurants management" at bounding box center [343, 48] width 85 height 11
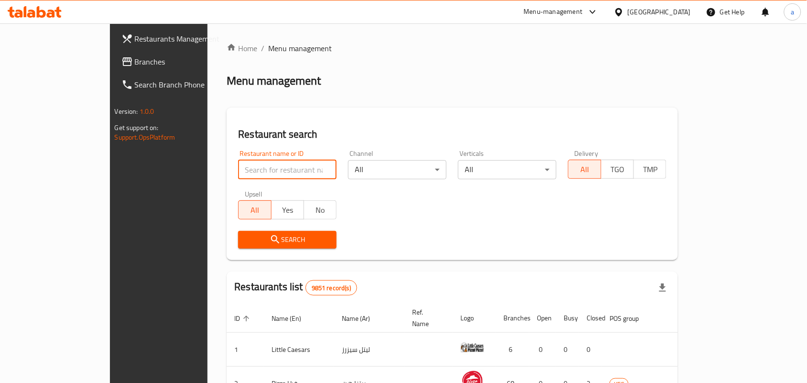
click at [238, 168] on input "search" at bounding box center [287, 169] width 98 height 19
paste input "693613"
type input "693613"
click button "Search" at bounding box center [287, 240] width 98 height 18
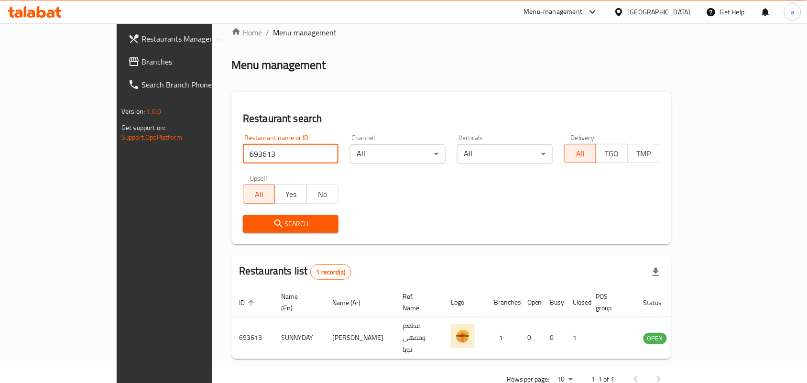
scroll to position [25, 0]
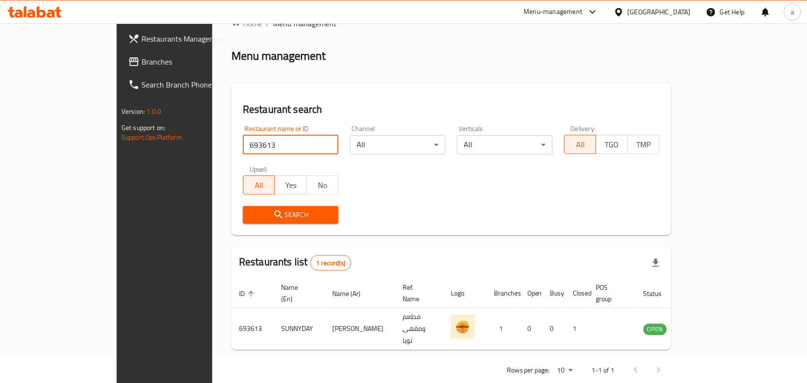
click at [141, 61] on span "Branches" at bounding box center [192, 61] width 102 height 11
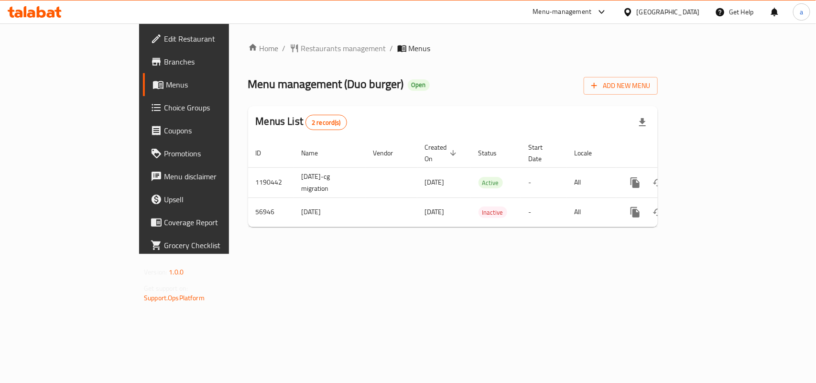
click at [237, 37] on div "Home / Restaurants management / Menus Menu management ( Duo burger ) Open Add N…" at bounding box center [453, 138] width 448 height 230
click at [301, 54] on span "Restaurants management" at bounding box center [343, 48] width 85 height 11
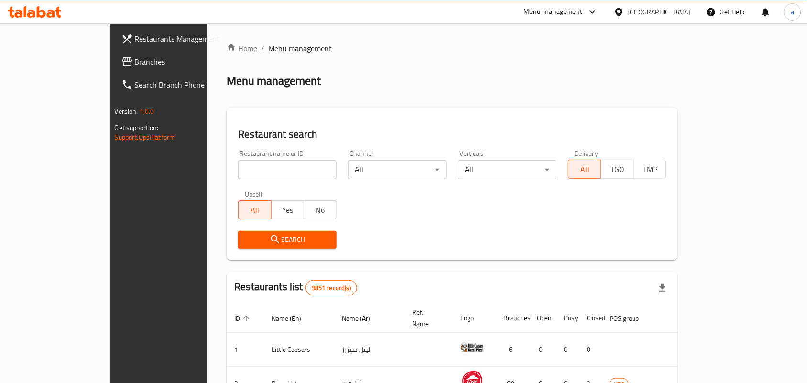
click at [238, 168] on input "search" at bounding box center [287, 169] width 98 height 19
paste input "27779"
type input "27779"
click button "Search" at bounding box center [287, 240] width 98 height 18
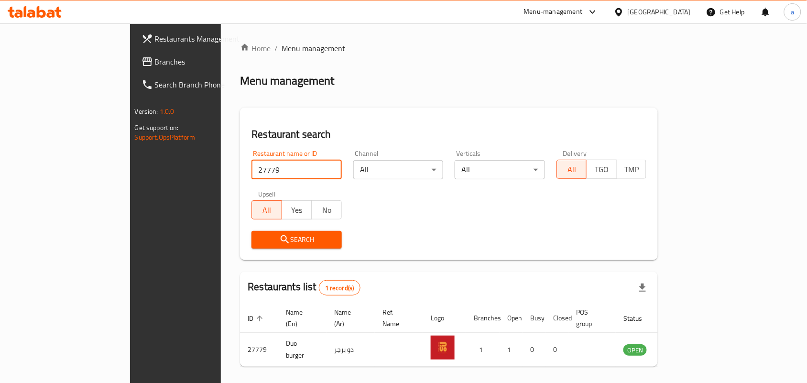
click at [684, 10] on div "[GEOGRAPHIC_DATA]" at bounding box center [658, 12] width 63 height 11
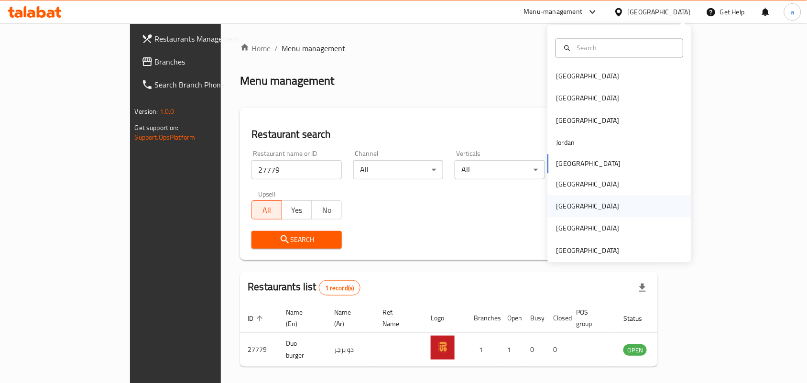
click at [554, 213] on div "[GEOGRAPHIC_DATA]" at bounding box center [588, 206] width 78 height 22
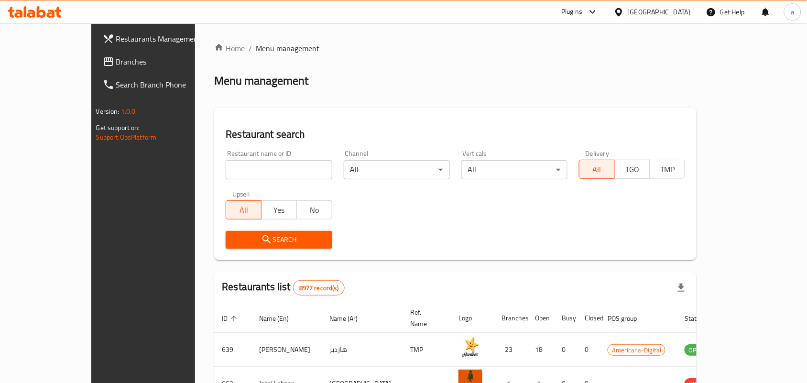
click at [675, 14] on div "[GEOGRAPHIC_DATA]" at bounding box center [658, 12] width 63 height 11
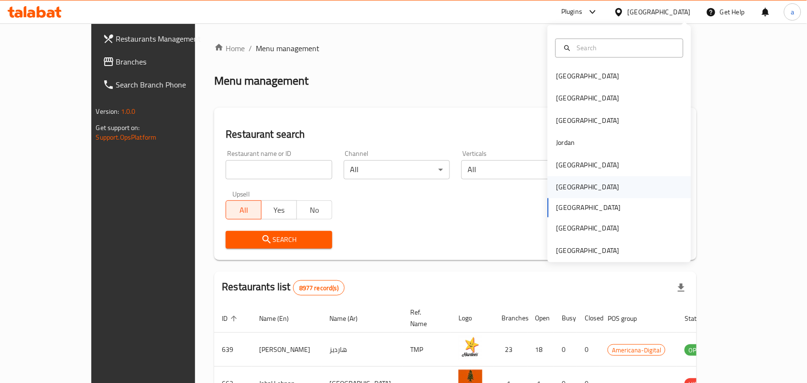
click at [564, 192] on div "[GEOGRAPHIC_DATA]" at bounding box center [588, 187] width 78 height 22
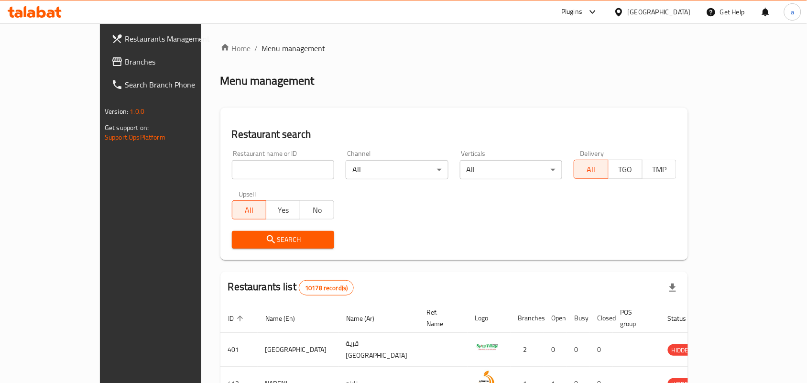
click at [125, 67] on span "Branches" at bounding box center [176, 61] width 102 height 11
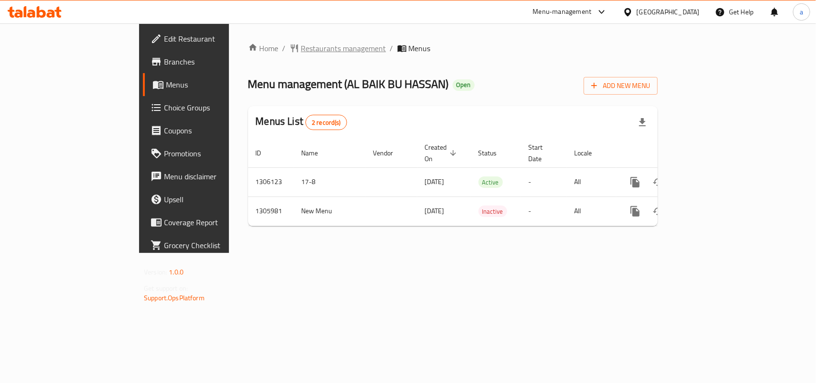
click at [301, 44] on span "Restaurants management" at bounding box center [343, 48] width 85 height 11
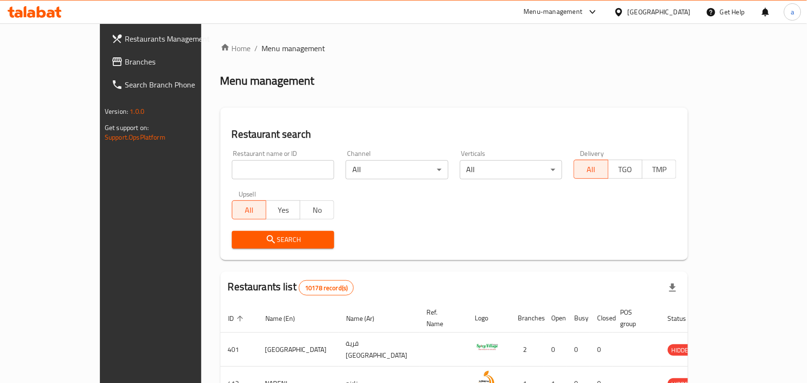
click at [238, 163] on input "search" at bounding box center [283, 169] width 103 height 19
paste input "703930"
type input "703930"
click button "Search" at bounding box center [283, 240] width 103 height 18
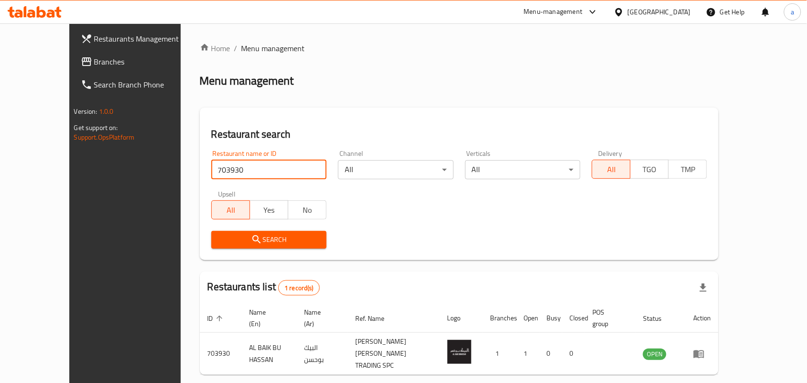
click at [682, 13] on div "[GEOGRAPHIC_DATA]" at bounding box center [658, 12] width 63 height 11
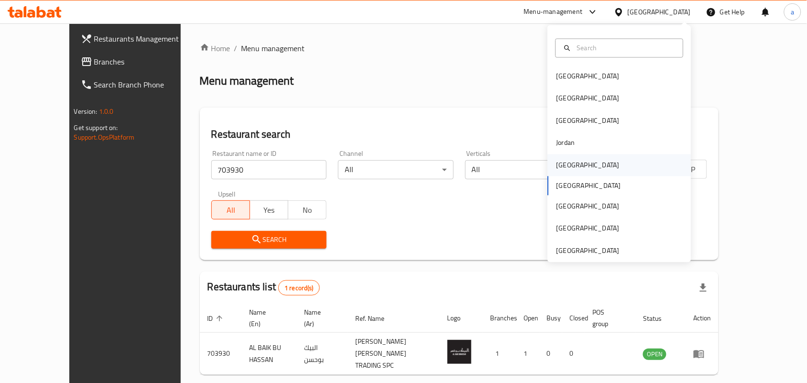
click at [571, 171] on div "[GEOGRAPHIC_DATA]" at bounding box center [588, 165] width 78 height 22
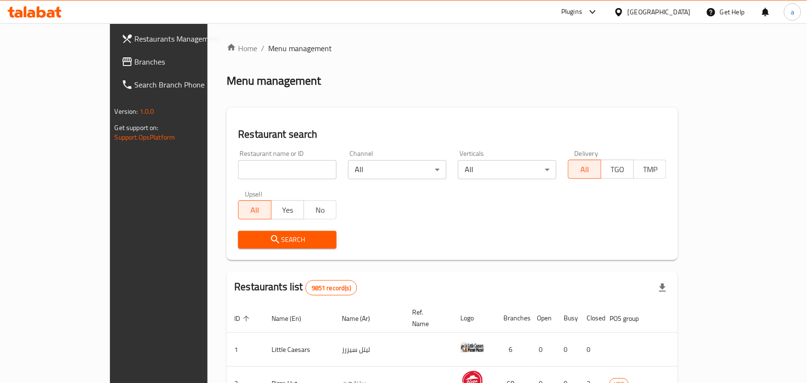
click at [135, 65] on span "Branches" at bounding box center [186, 61] width 102 height 11
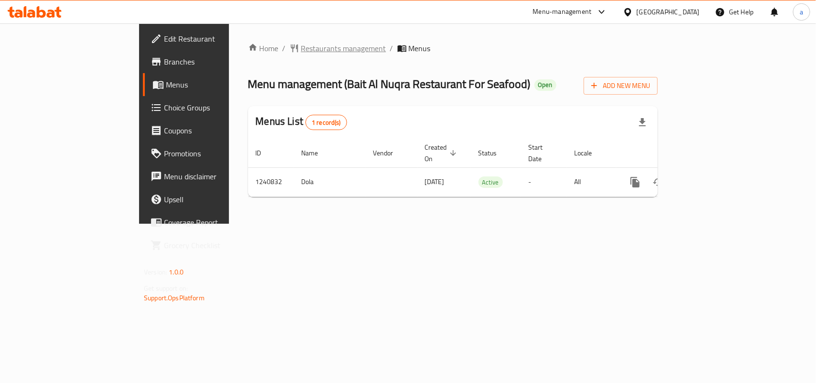
click at [301, 50] on span "Restaurants management" at bounding box center [343, 48] width 85 height 11
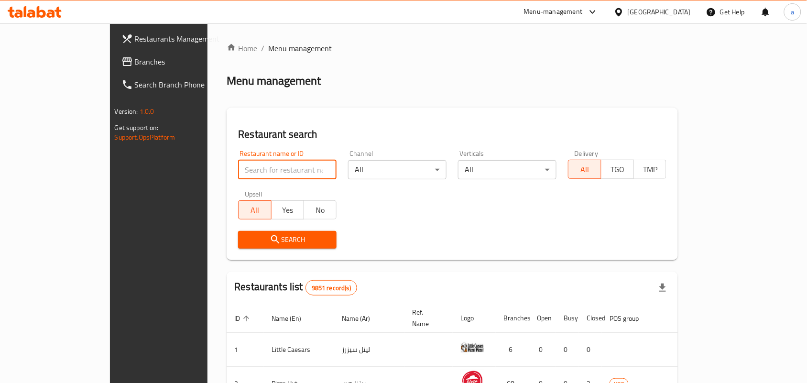
click at [238, 161] on input "search" at bounding box center [287, 169] width 98 height 19
paste input "680480"
click button "Search" at bounding box center [287, 240] width 98 height 18
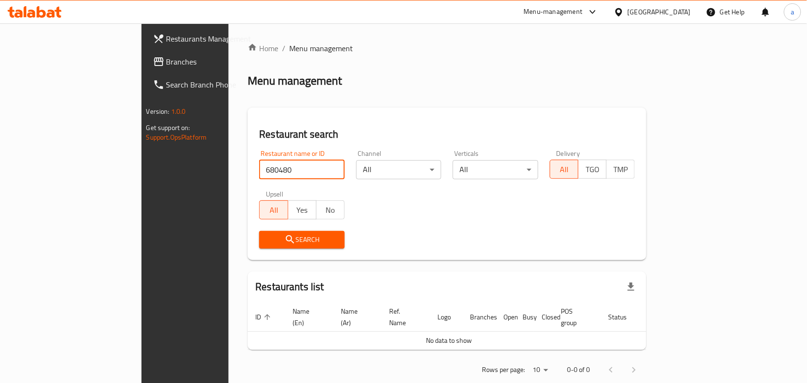
type input "680480"
click button "Search" at bounding box center [302, 240] width 86 height 18
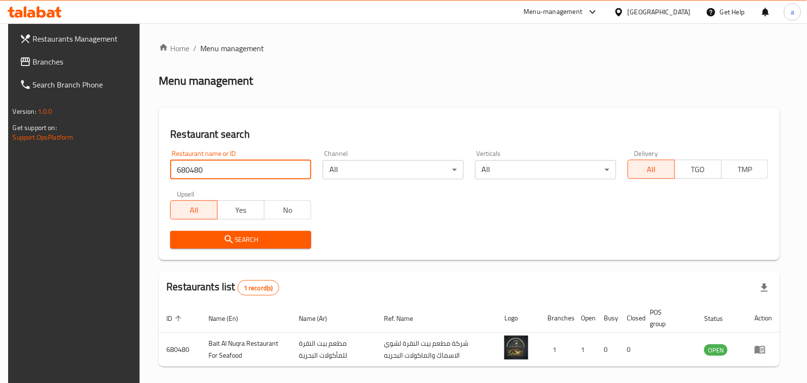
click at [684, 15] on div "[GEOGRAPHIC_DATA]" at bounding box center [658, 12] width 63 height 11
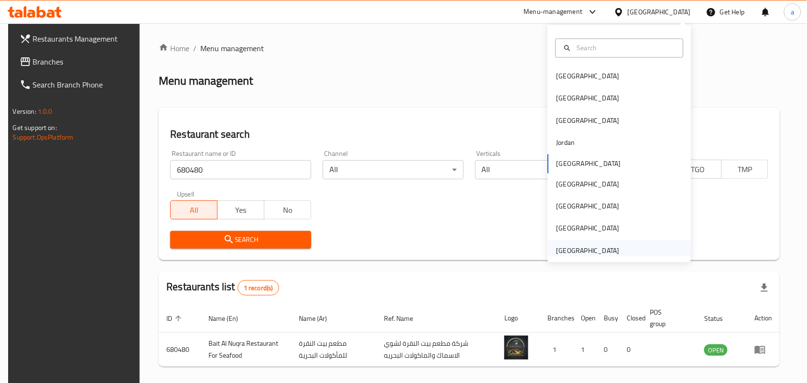
click at [605, 241] on div "[GEOGRAPHIC_DATA]" at bounding box center [588, 250] width 78 height 22
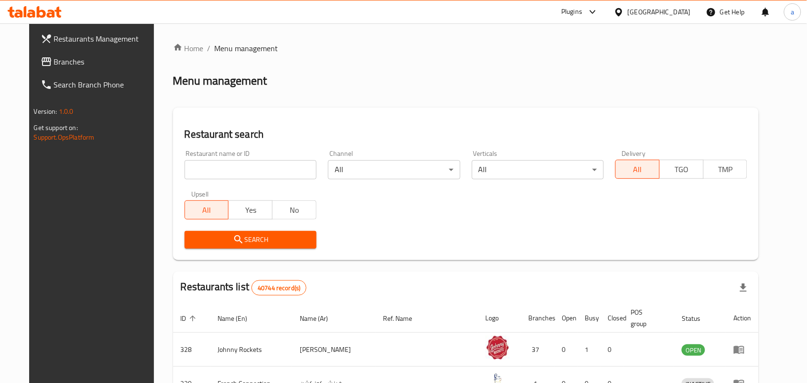
click at [232, 172] on input "search" at bounding box center [250, 169] width 132 height 19
paste input "721404"
type input "721404"
click at [66, 56] on span "Branches" at bounding box center [105, 61] width 102 height 11
click at [233, 177] on input "721404" at bounding box center [250, 169] width 132 height 19
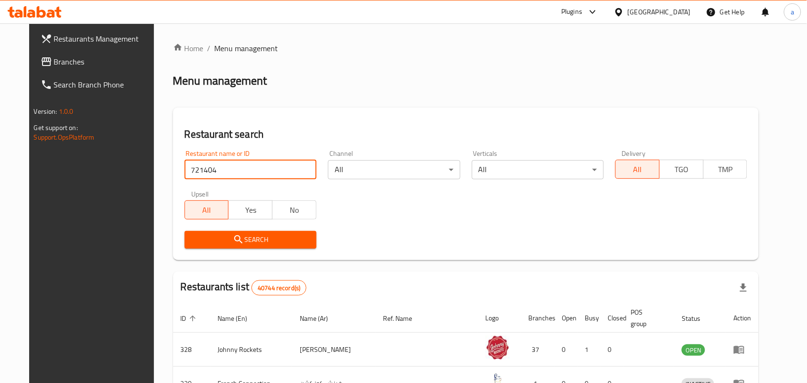
click at [233, 173] on input "721404" at bounding box center [250, 169] width 132 height 19
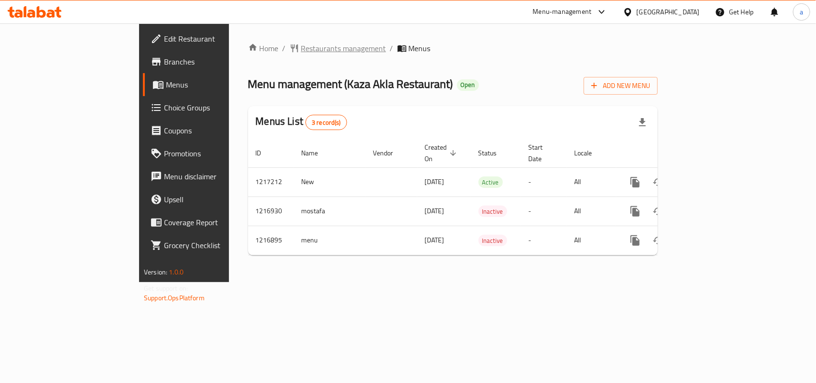
click at [301, 43] on span "Restaurants management" at bounding box center [343, 48] width 85 height 11
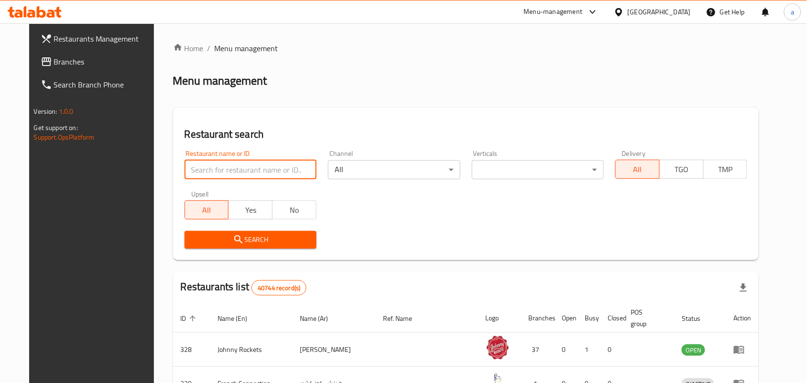
click at [249, 166] on input "search" at bounding box center [250, 169] width 132 height 19
paste input "672544"
type input "672544"
click button "Search" at bounding box center [250, 240] width 132 height 18
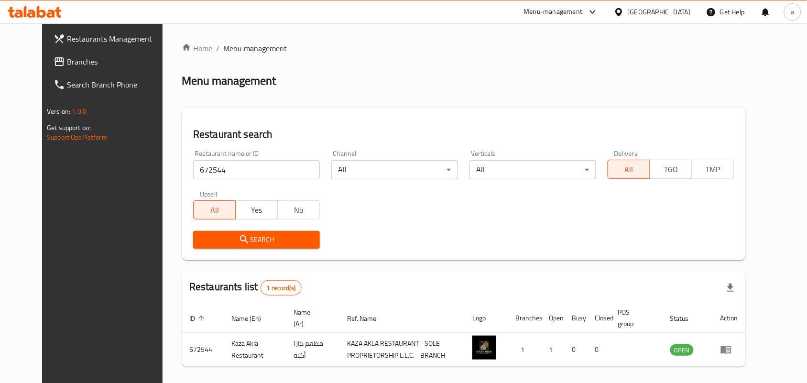
click at [677, 12] on div "[GEOGRAPHIC_DATA]" at bounding box center [658, 12] width 63 height 11
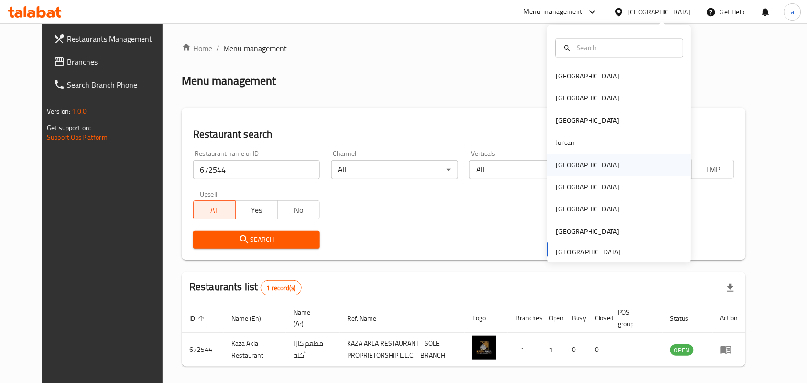
click at [562, 164] on div "[GEOGRAPHIC_DATA]" at bounding box center [587, 165] width 63 height 11
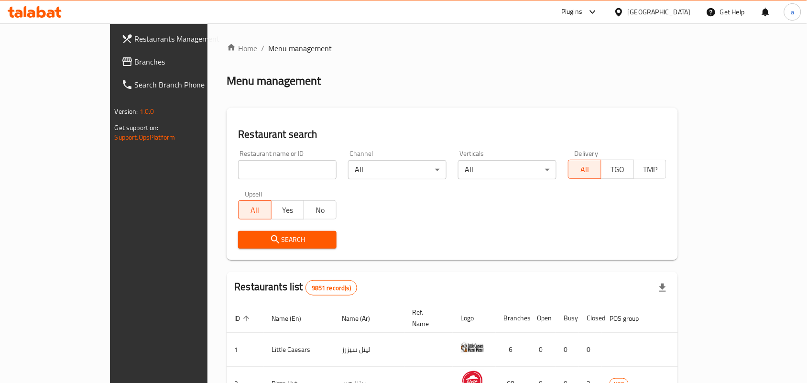
click at [135, 60] on span "Branches" at bounding box center [186, 61] width 102 height 11
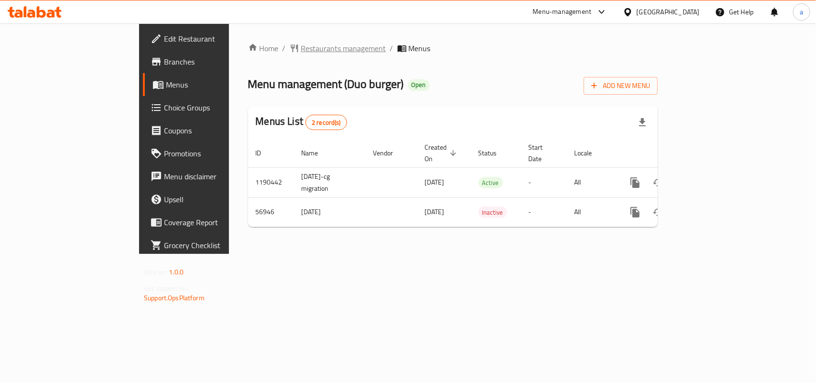
click at [301, 53] on span "Restaurants management" at bounding box center [343, 48] width 85 height 11
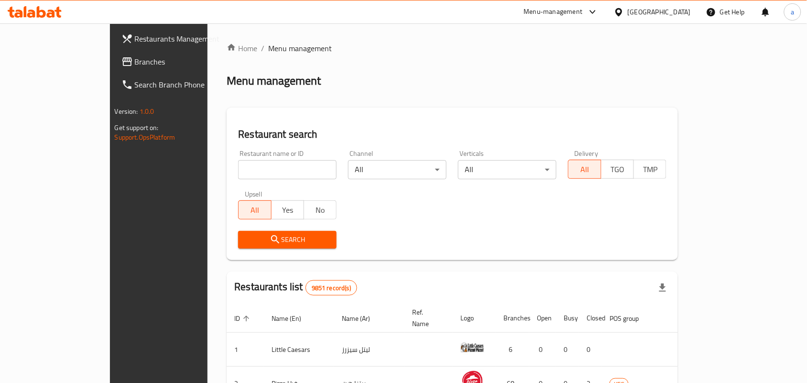
click at [227, 172] on div "Home / Menu management Menu management Restaurant search Restaurant name or ID …" at bounding box center [452, 343] width 451 height 600
paste input "27779"
type input "27779"
click button "Search" at bounding box center [287, 240] width 98 height 18
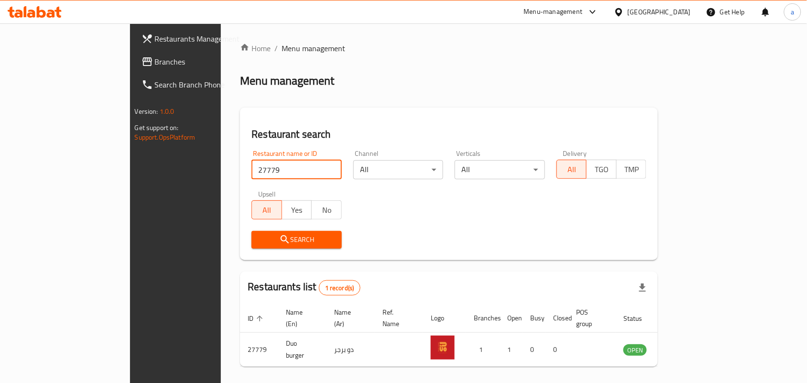
click at [155, 61] on span "Branches" at bounding box center [206, 61] width 102 height 11
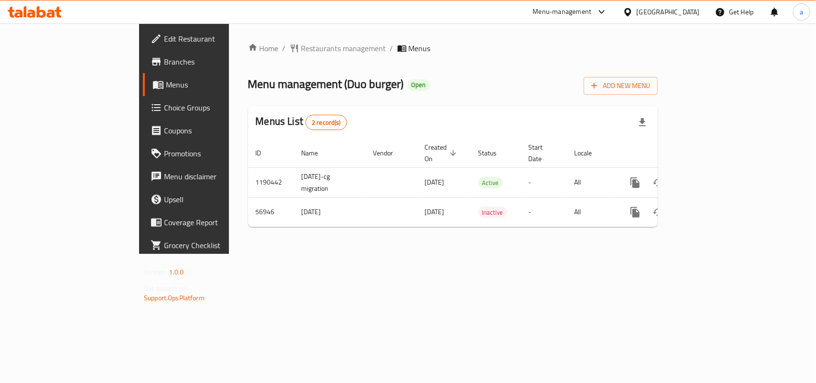
click at [301, 48] on span "Restaurants management" at bounding box center [343, 48] width 85 height 11
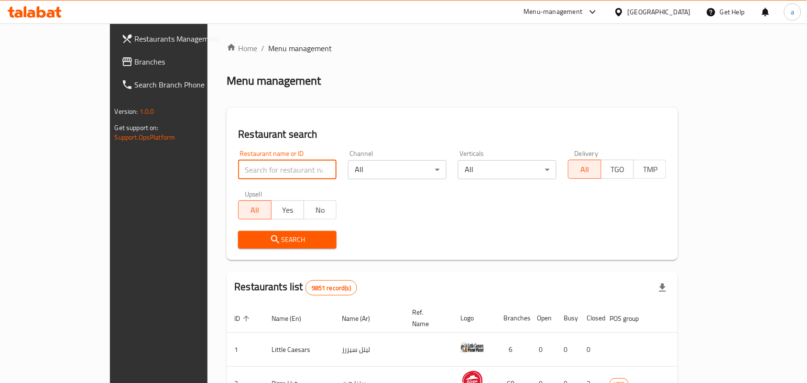
click at [238, 168] on input "search" at bounding box center [287, 169] width 98 height 19
paste input "27779"
type input "27779"
click button "Search" at bounding box center [287, 240] width 98 height 18
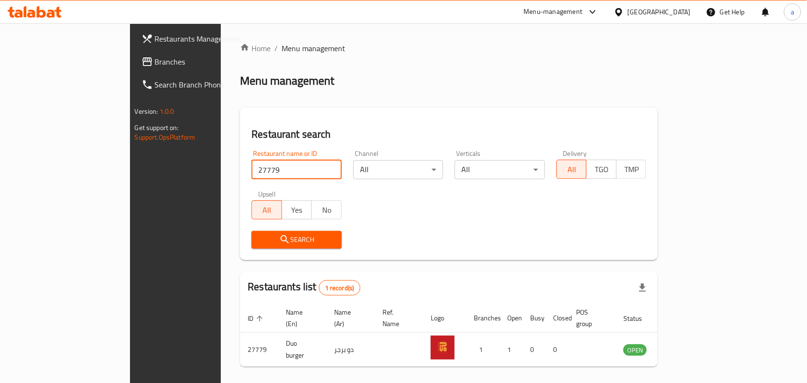
click at [673, 9] on div "[GEOGRAPHIC_DATA]" at bounding box center [658, 12] width 63 height 11
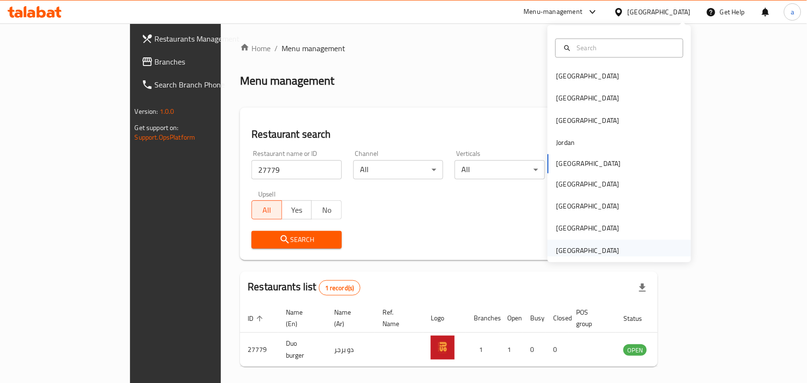
click at [585, 250] on div "[GEOGRAPHIC_DATA]" at bounding box center [587, 250] width 63 height 11
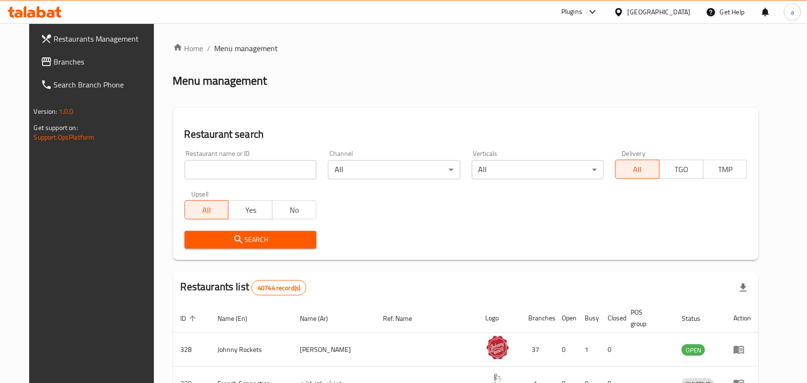
click at [80, 58] on span "Branches" at bounding box center [105, 61] width 102 height 11
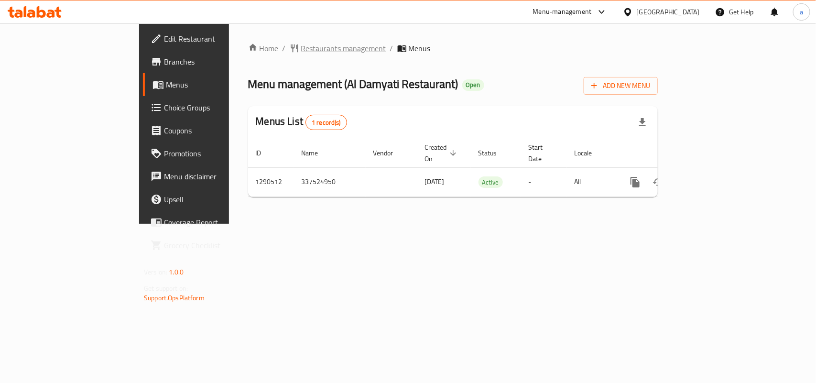
click at [301, 43] on span "Restaurants management" at bounding box center [343, 48] width 85 height 11
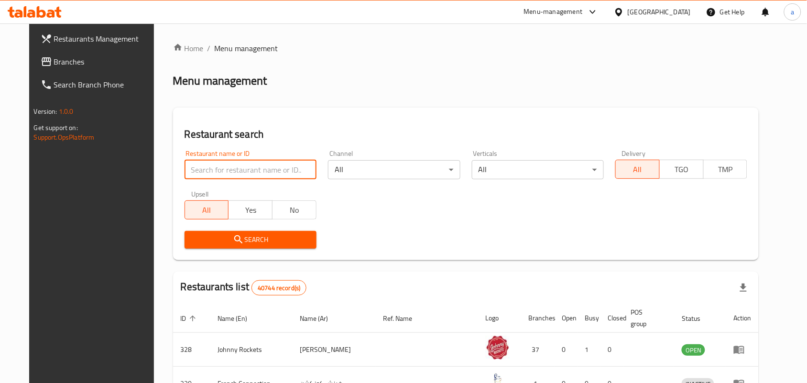
click at [239, 164] on input "search" at bounding box center [250, 169] width 132 height 19
paste input "698224"
type input "698224"
click button "Search" at bounding box center [250, 240] width 132 height 18
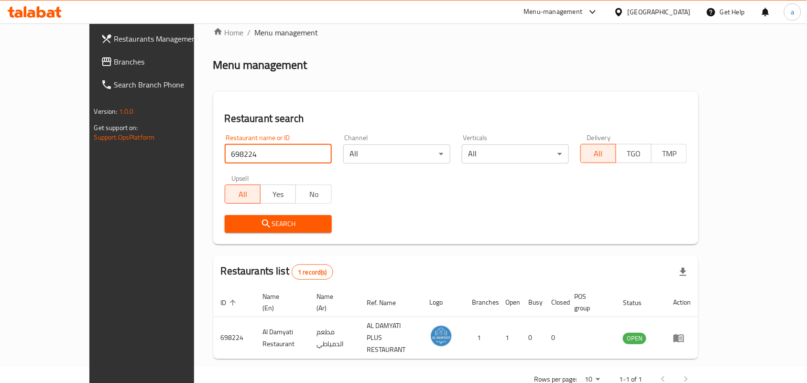
scroll to position [25, 0]
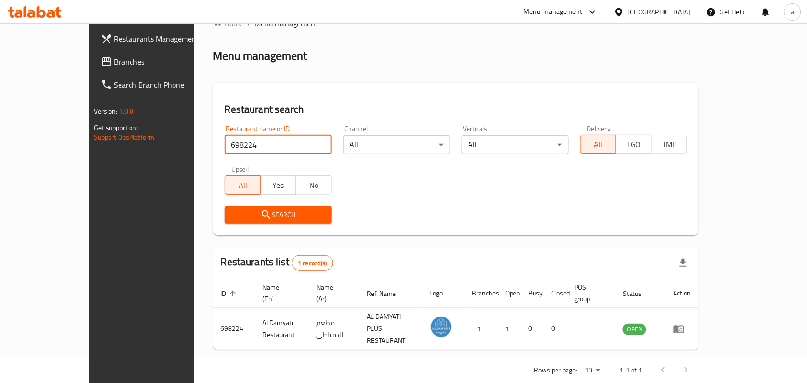
click at [114, 65] on span "Branches" at bounding box center [165, 61] width 102 height 11
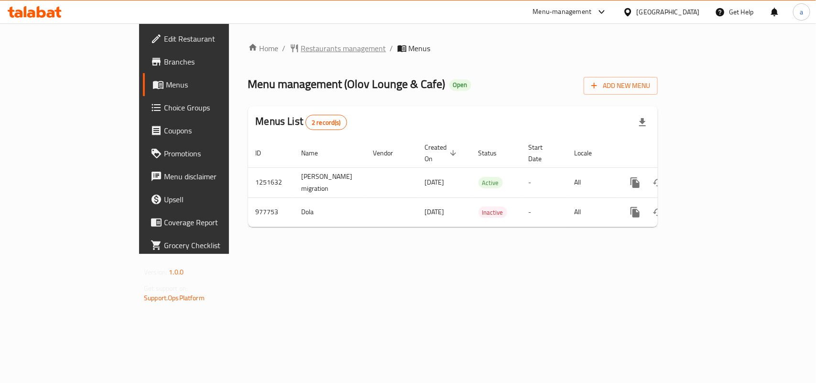
click at [301, 46] on span "Restaurants management" at bounding box center [343, 48] width 85 height 11
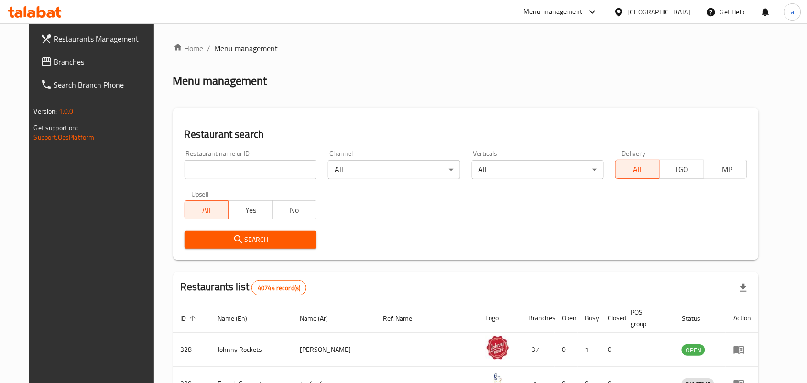
click at [261, 176] on input "search" at bounding box center [250, 169] width 132 height 19
paste input "660060"
type input "660060"
click button "Search" at bounding box center [250, 240] width 132 height 18
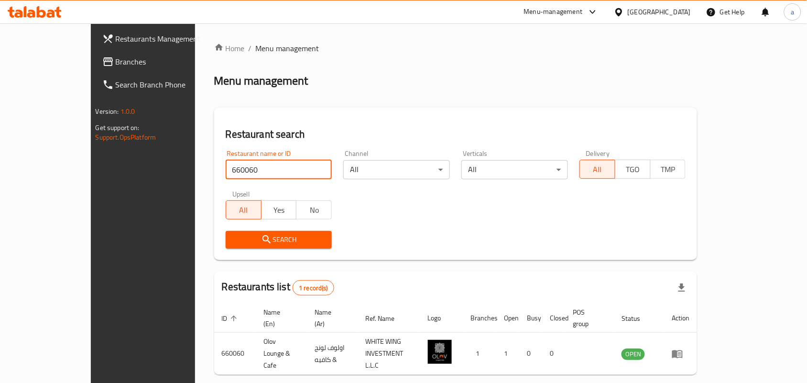
click at [116, 63] on span "Branches" at bounding box center [167, 61] width 102 height 11
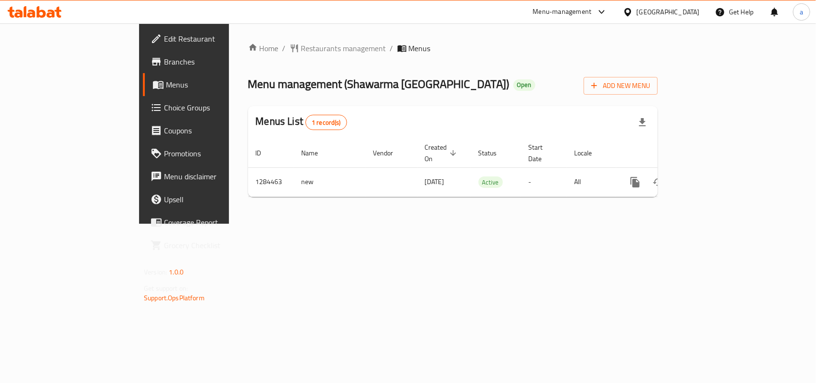
click at [301, 49] on span "Restaurants management" at bounding box center [343, 48] width 85 height 11
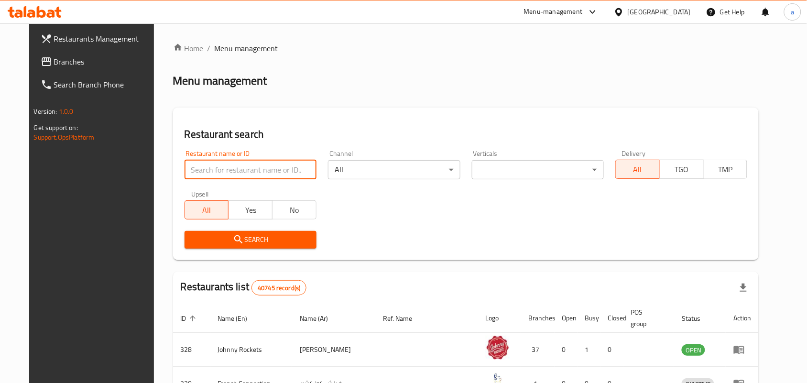
click at [228, 174] on input "search" at bounding box center [250, 169] width 132 height 19
paste input "695679"
type input "695679"
click button "Search" at bounding box center [250, 240] width 132 height 18
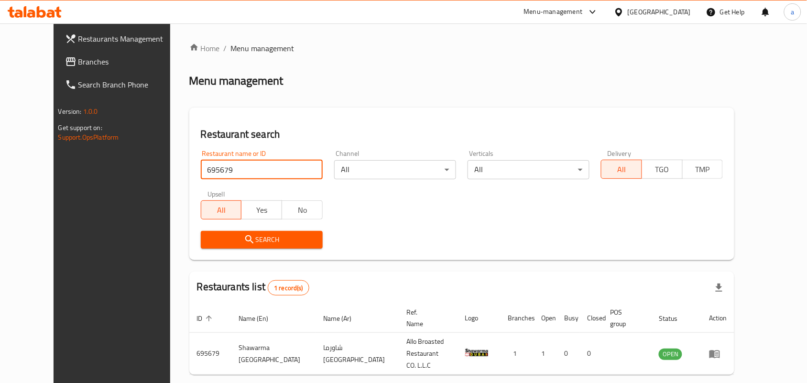
click at [664, 11] on div "[GEOGRAPHIC_DATA]" at bounding box center [658, 12] width 63 height 11
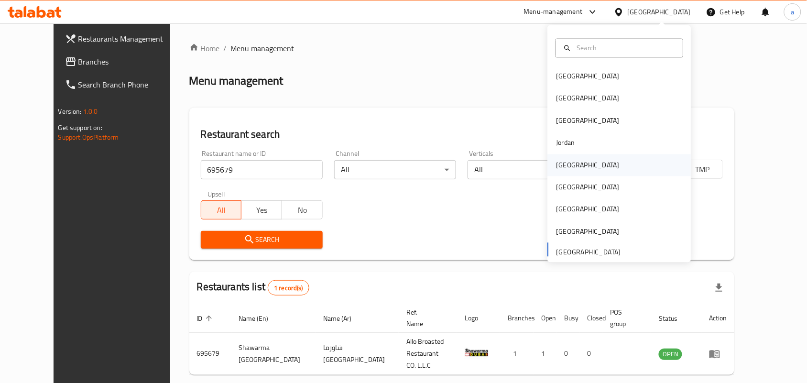
click at [568, 162] on div "[GEOGRAPHIC_DATA]" at bounding box center [588, 165] width 78 height 22
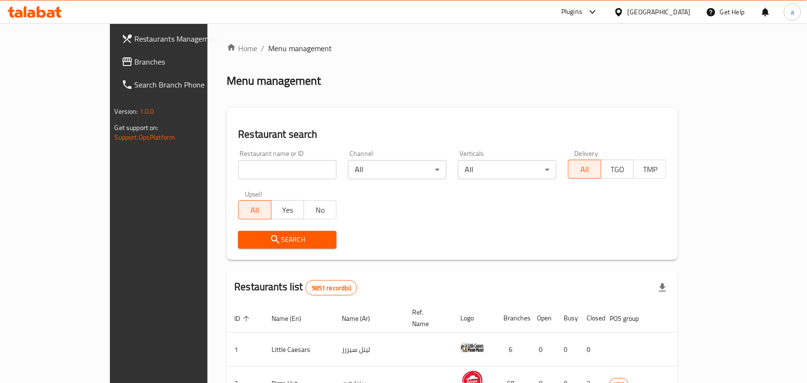
drag, startPoint x: 63, startPoint y: 65, endPoint x: 130, endPoint y: 87, distance: 70.7
click at [135, 65] on span "Branches" at bounding box center [186, 61] width 102 height 11
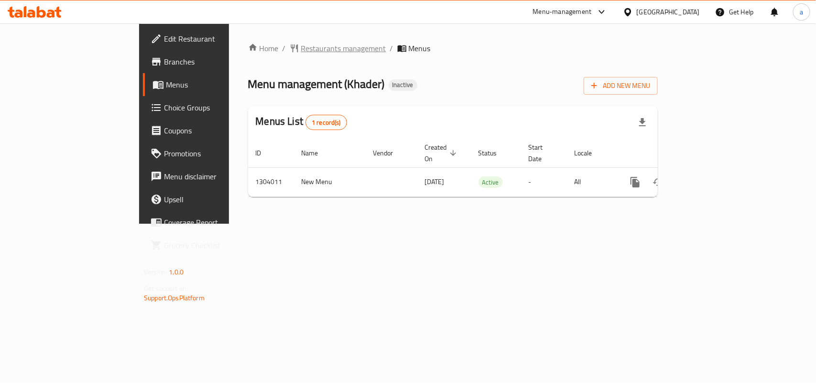
click at [301, 43] on span "Restaurants management" at bounding box center [343, 48] width 85 height 11
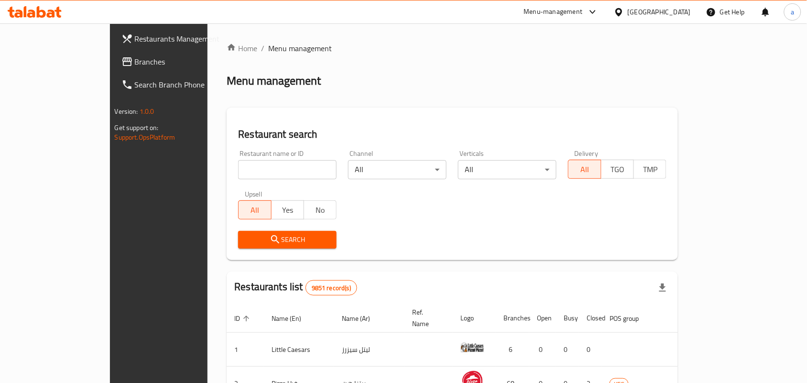
click at [242, 175] on input "search" at bounding box center [287, 169] width 98 height 19
paste input "703052"
type input "703052"
click button "Search" at bounding box center [287, 240] width 98 height 18
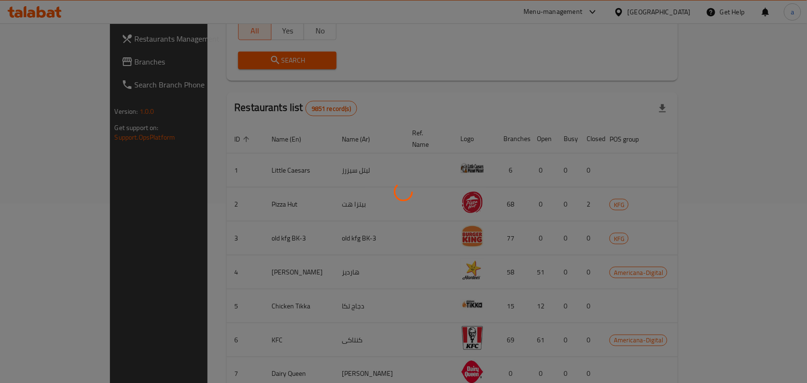
scroll to position [25, 0]
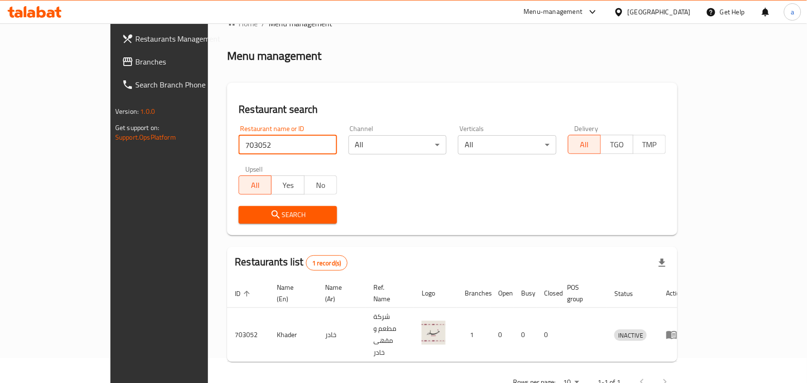
click at [622, 9] on icon at bounding box center [618, 12] width 7 height 8
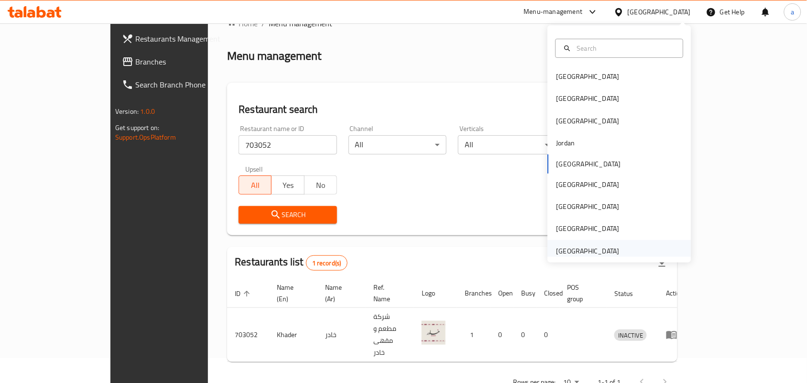
click at [582, 249] on div "[GEOGRAPHIC_DATA]" at bounding box center [587, 251] width 63 height 11
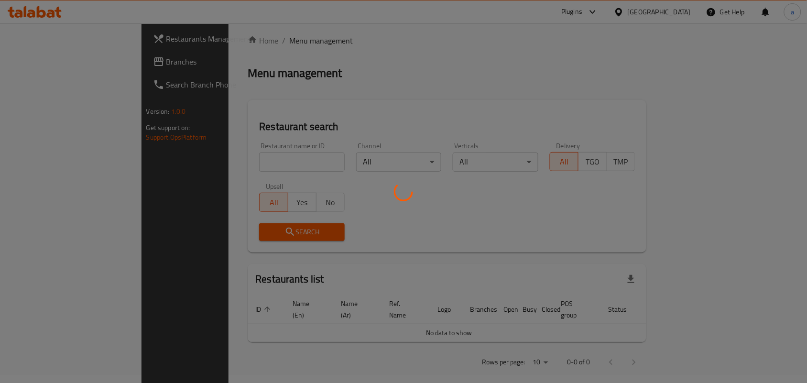
scroll to position [25, 0]
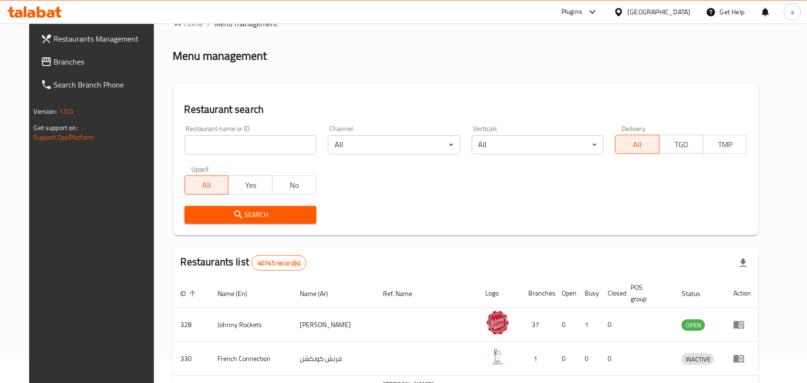
click at [59, 61] on span "Branches" at bounding box center [105, 61] width 102 height 11
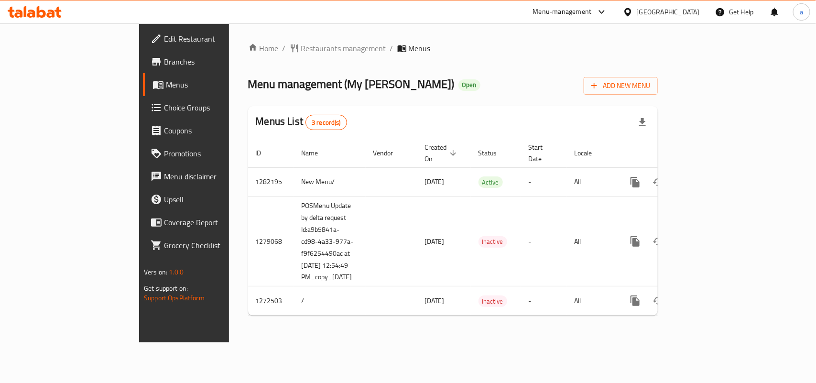
click at [301, 43] on span "Restaurants management" at bounding box center [343, 48] width 85 height 11
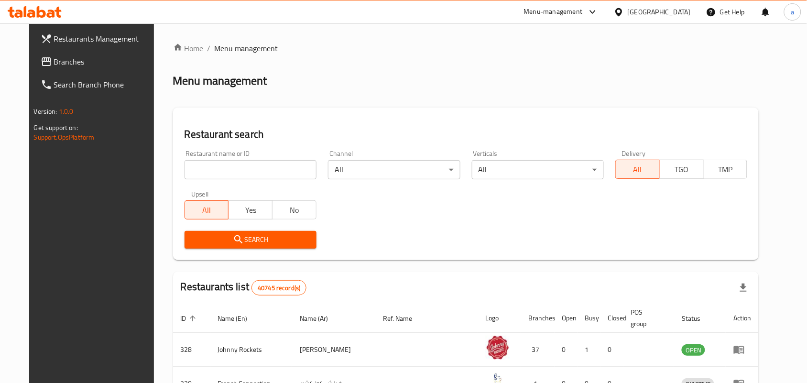
click at [229, 174] on input "search" at bounding box center [250, 169] width 132 height 19
paste input "690310"
type input "690310"
click button "Search" at bounding box center [250, 240] width 132 height 18
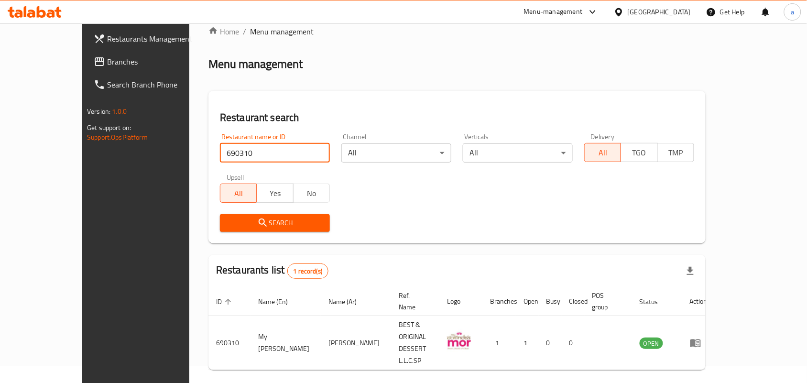
scroll to position [25, 0]
